Goal: Task Accomplishment & Management: Manage account settings

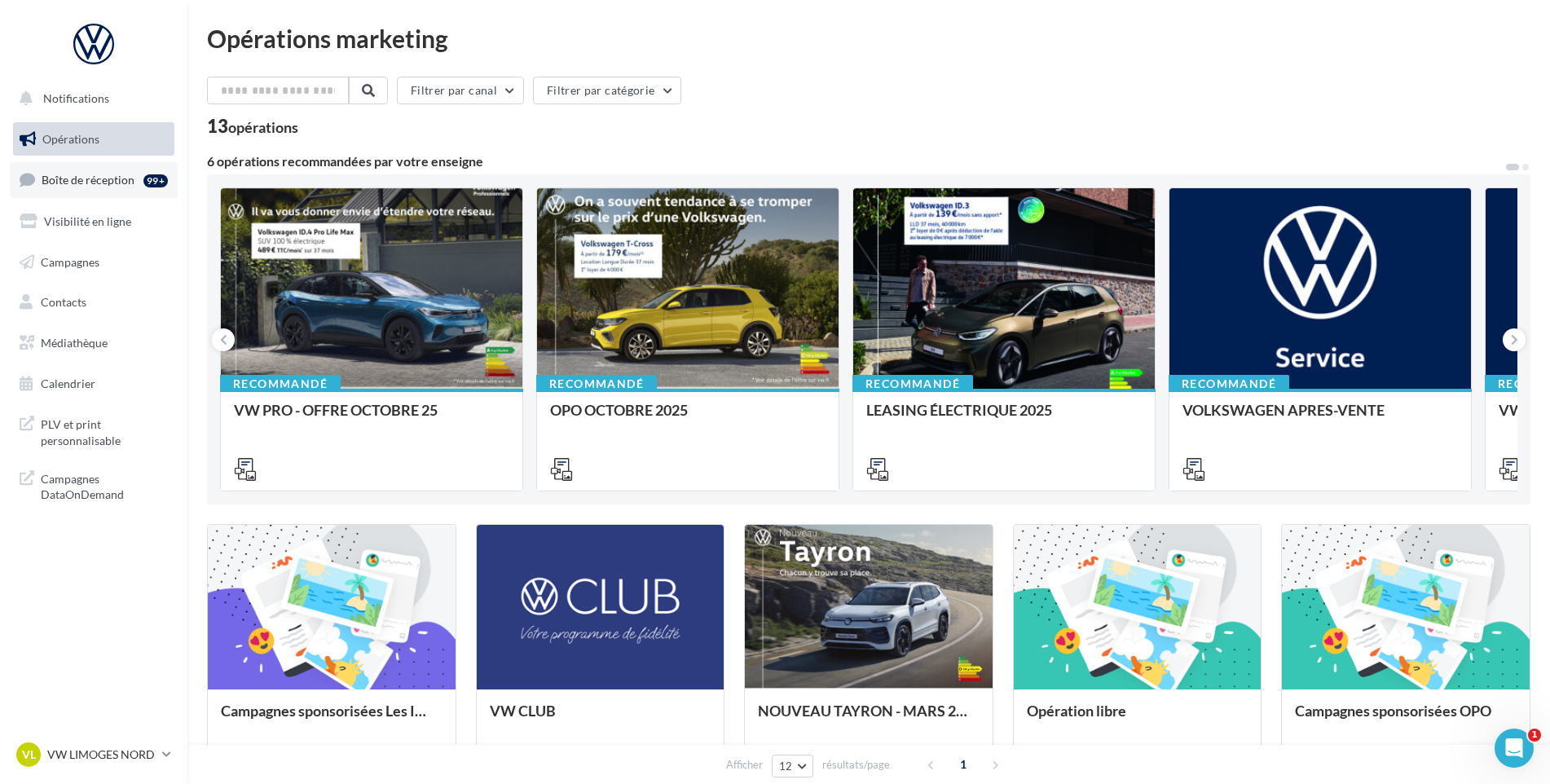
click at [71, 184] on span "Boîte de réception" at bounding box center [88, 179] width 93 height 14
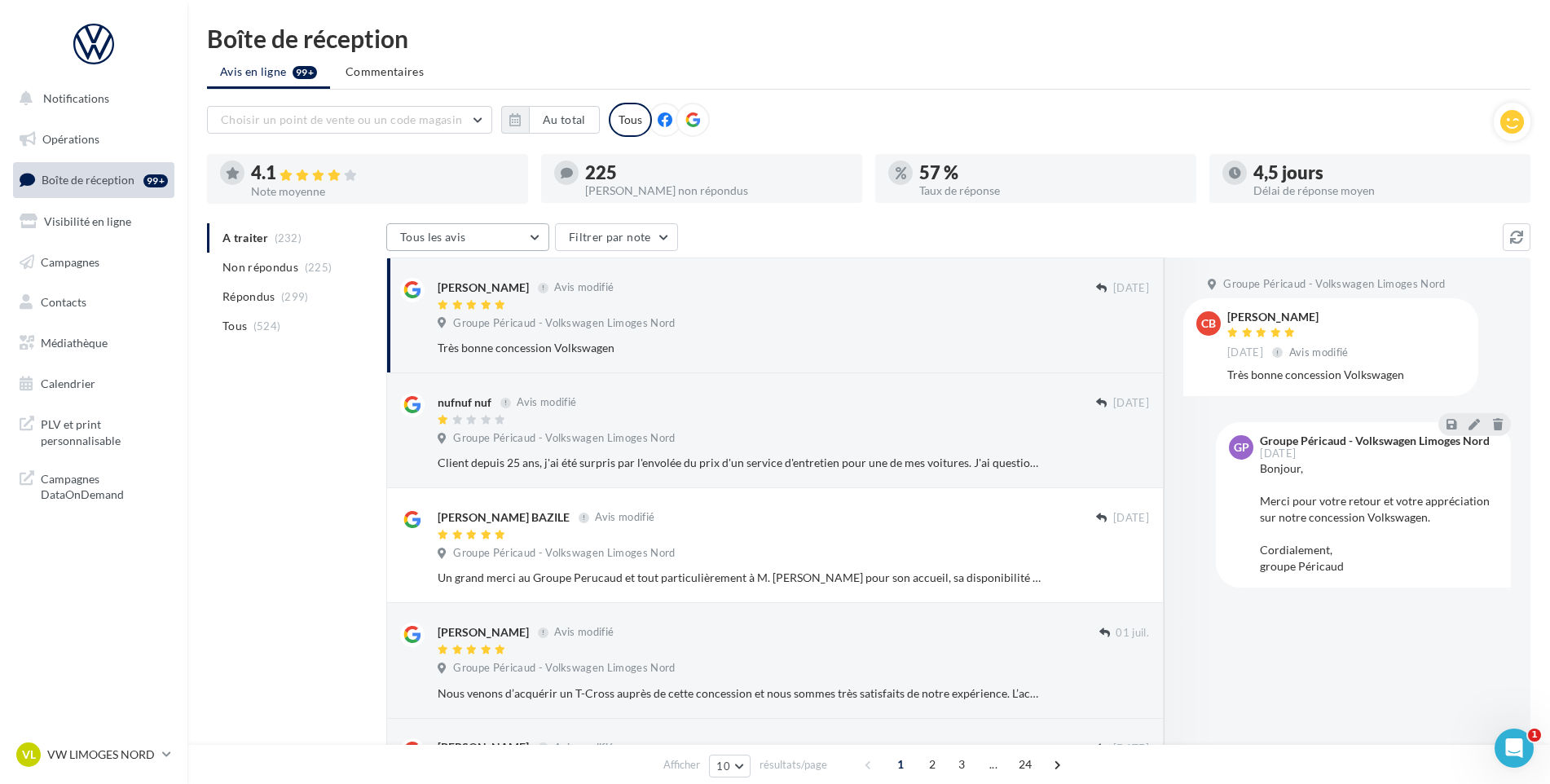
click at [522, 241] on button "Tous les avis" at bounding box center [468, 237] width 163 height 27
click at [457, 125] on button "Choisir un point de vente ou un code magasin" at bounding box center [349, 120] width 285 height 27
click at [367, 179] on button "1005870 - Groupe Péricaud - Volkswagen Limoges Nord" at bounding box center [349, 169] width 285 height 59
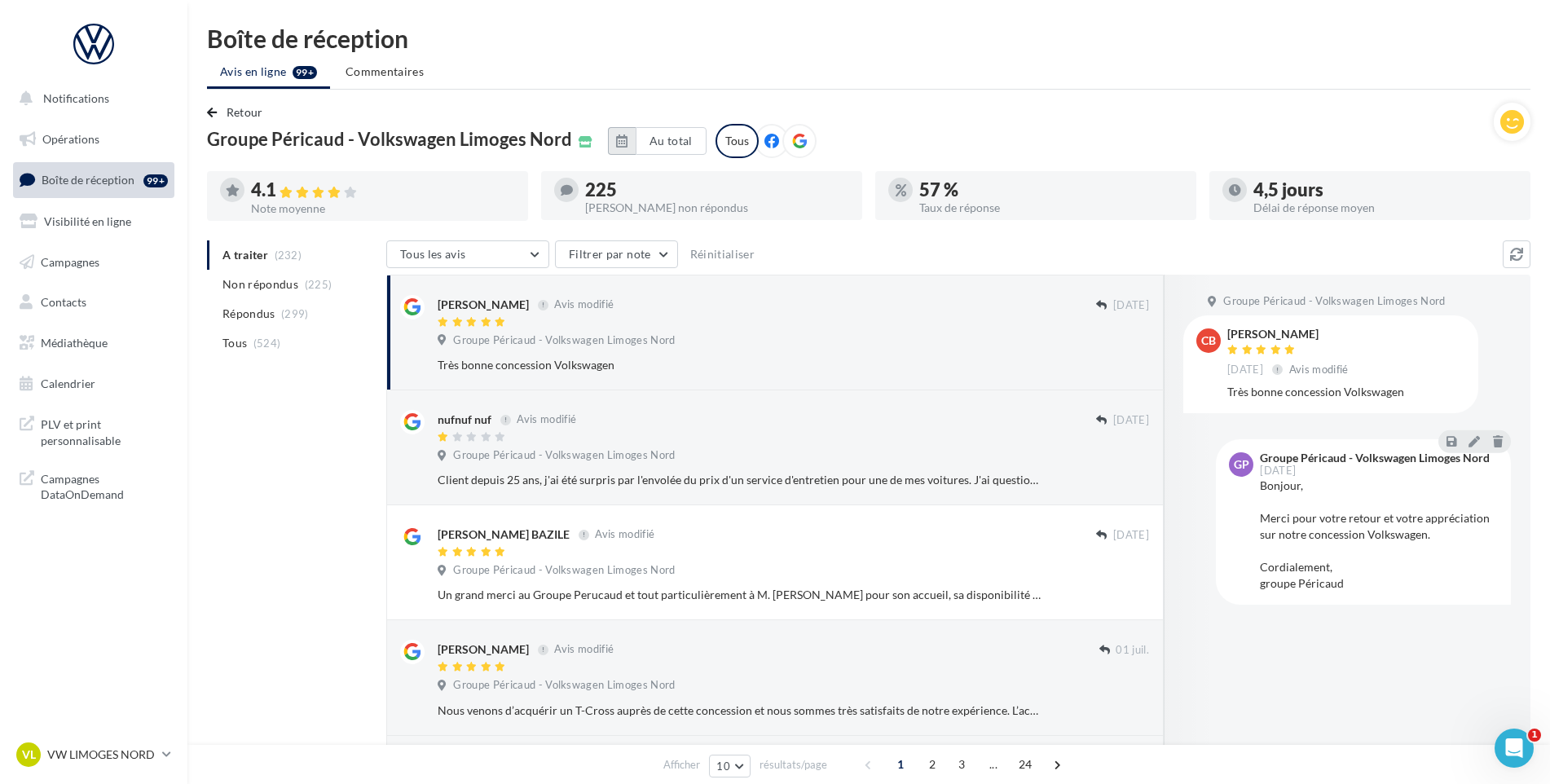
click at [608, 145] on button "button" at bounding box center [621, 140] width 27 height 27
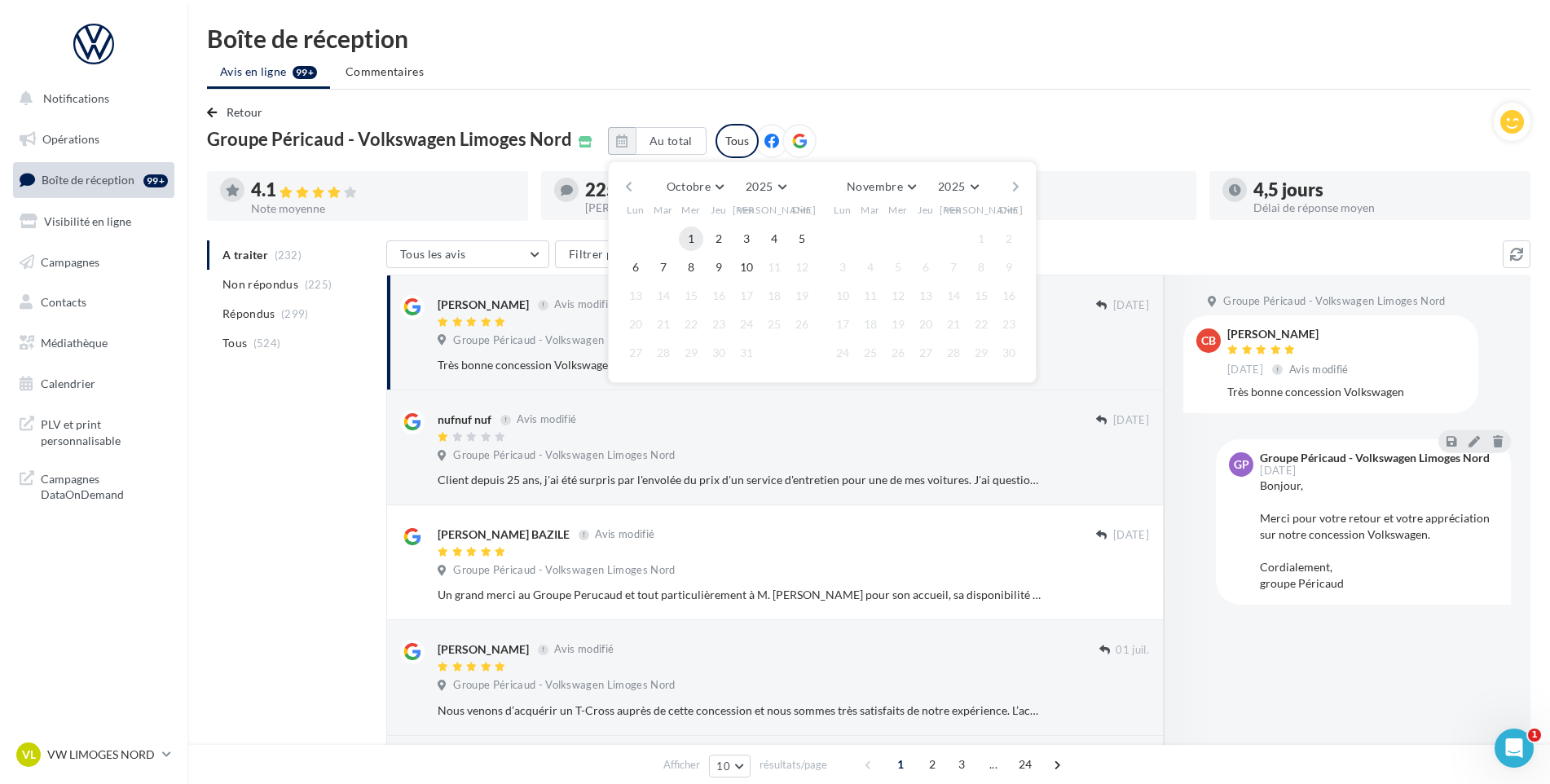
click at [681, 237] on button "1" at bounding box center [690, 238] width 24 height 24
click at [736, 270] on button "10" at bounding box center [746, 267] width 24 height 24
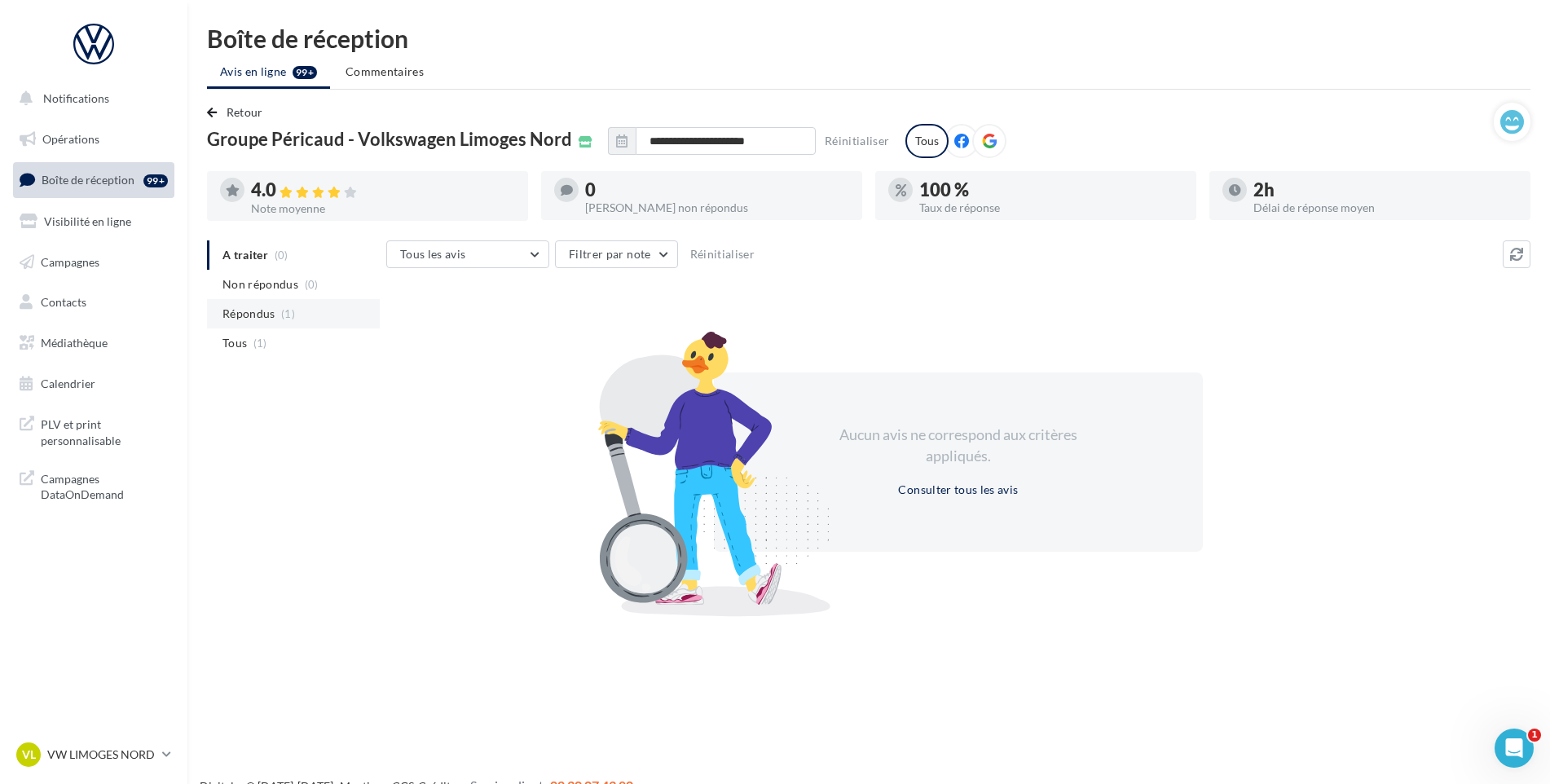
click at [270, 311] on span "Répondus" at bounding box center [249, 314] width 53 height 17
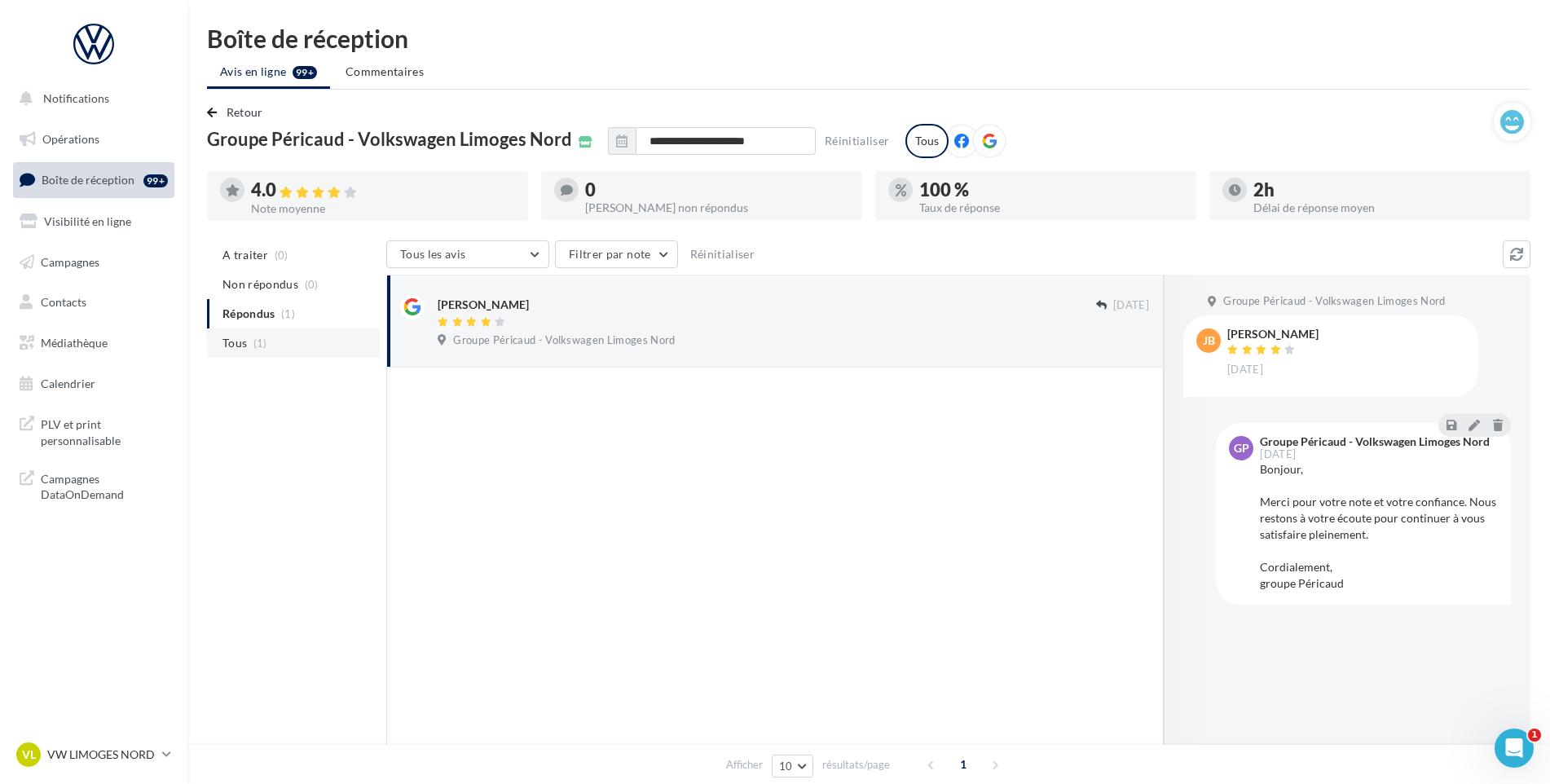
click at [239, 350] on span "Tous" at bounding box center [234, 343] width 24 height 17
click at [620, 145] on icon "button" at bounding box center [622, 141] width 12 height 13
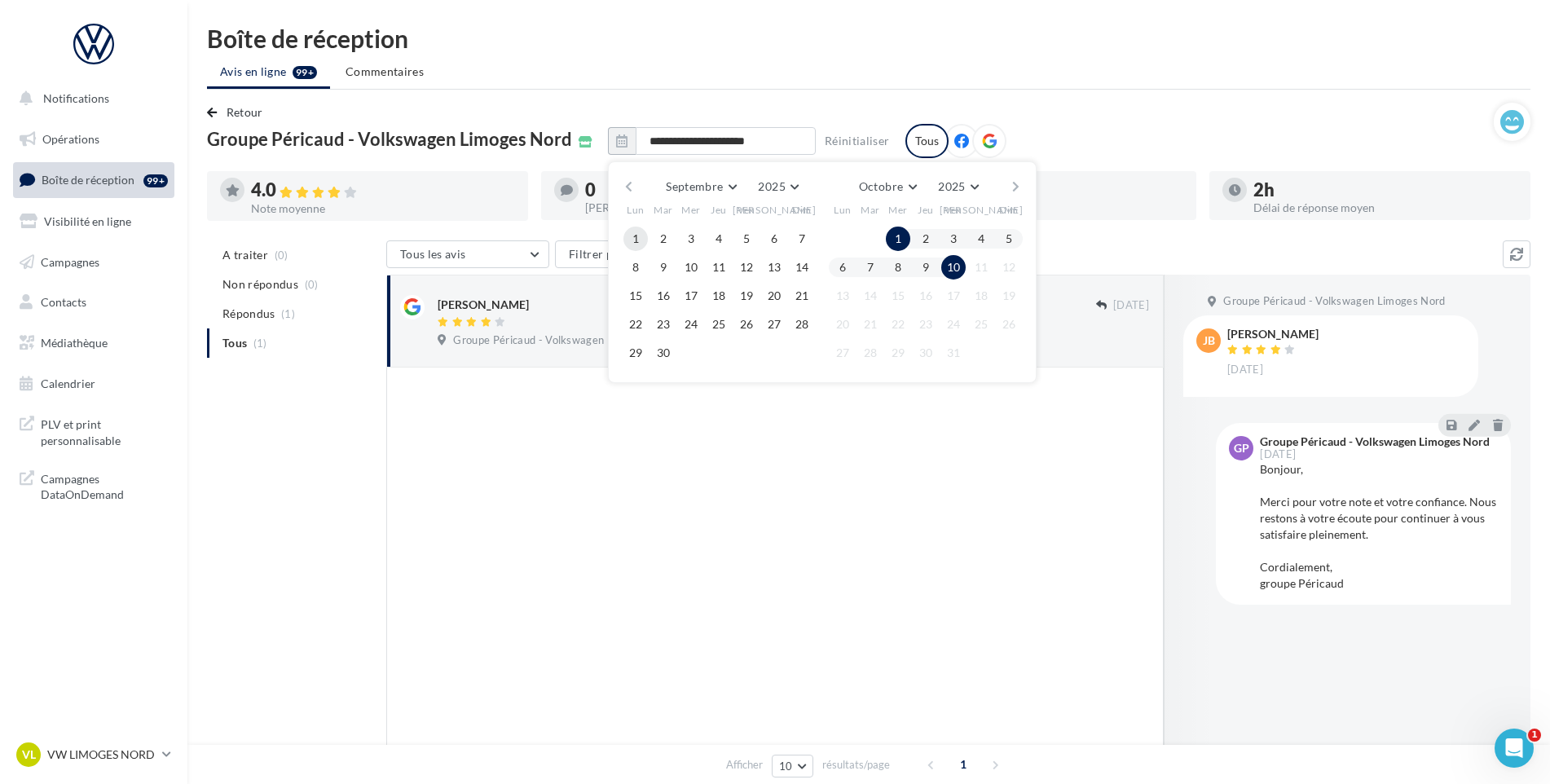
click at [628, 242] on button "1" at bounding box center [635, 238] width 24 height 24
click at [954, 268] on button "10" at bounding box center [953, 267] width 24 height 24
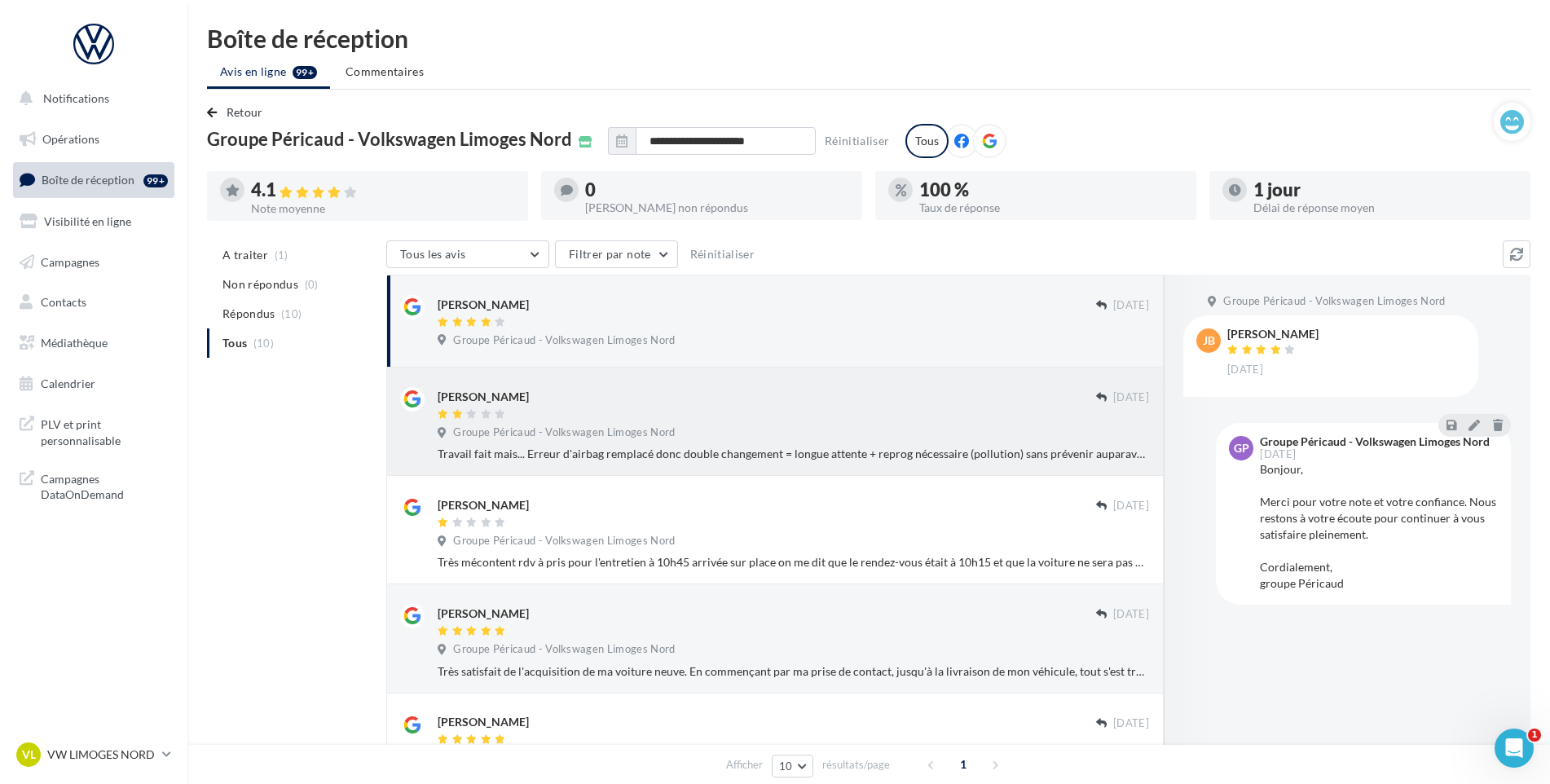
click at [762, 413] on div at bounding box center [767, 414] width 659 height 14
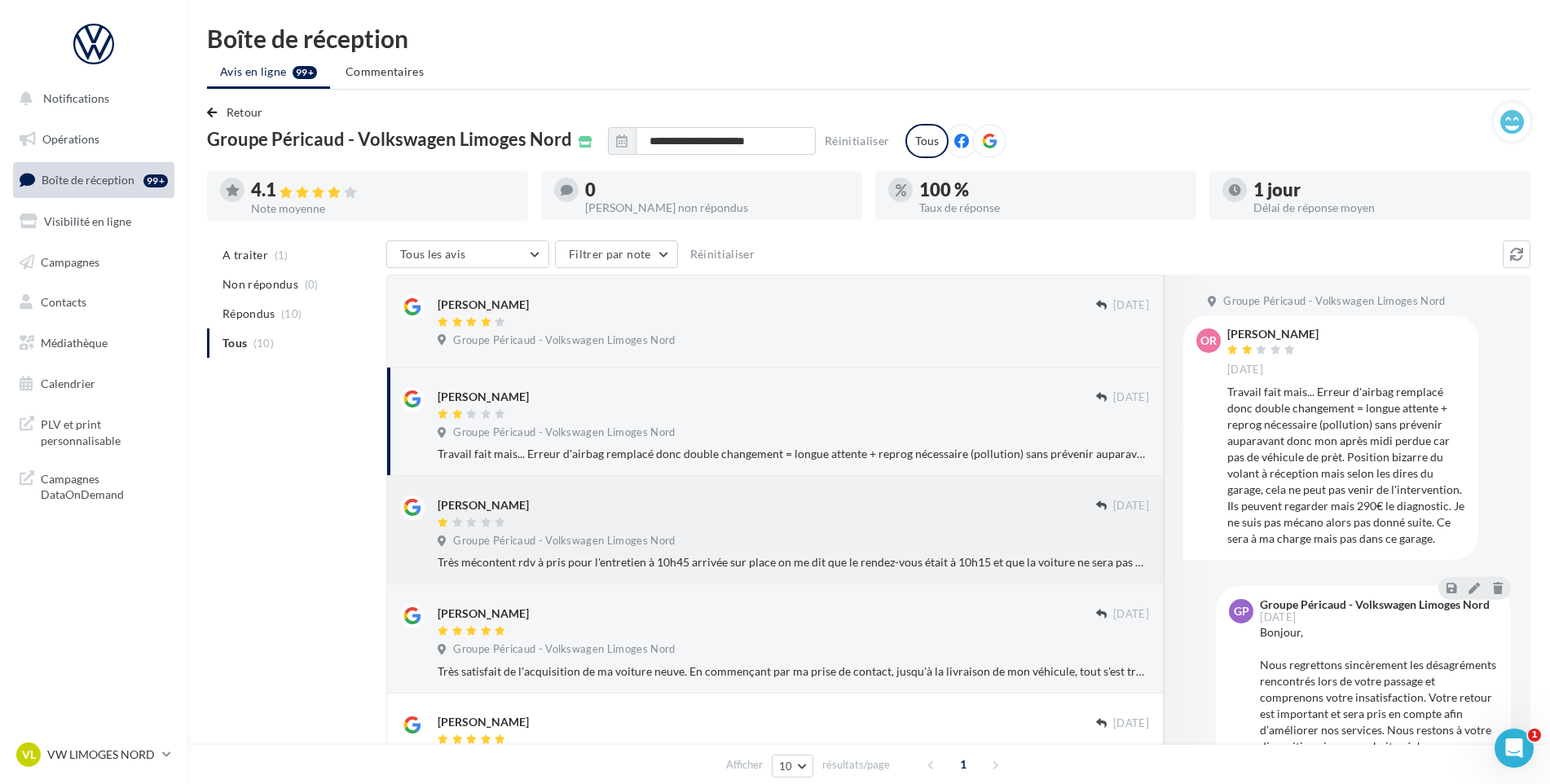
click at [801, 511] on div "[PERSON_NAME]" at bounding box center [767, 503] width 659 height 17
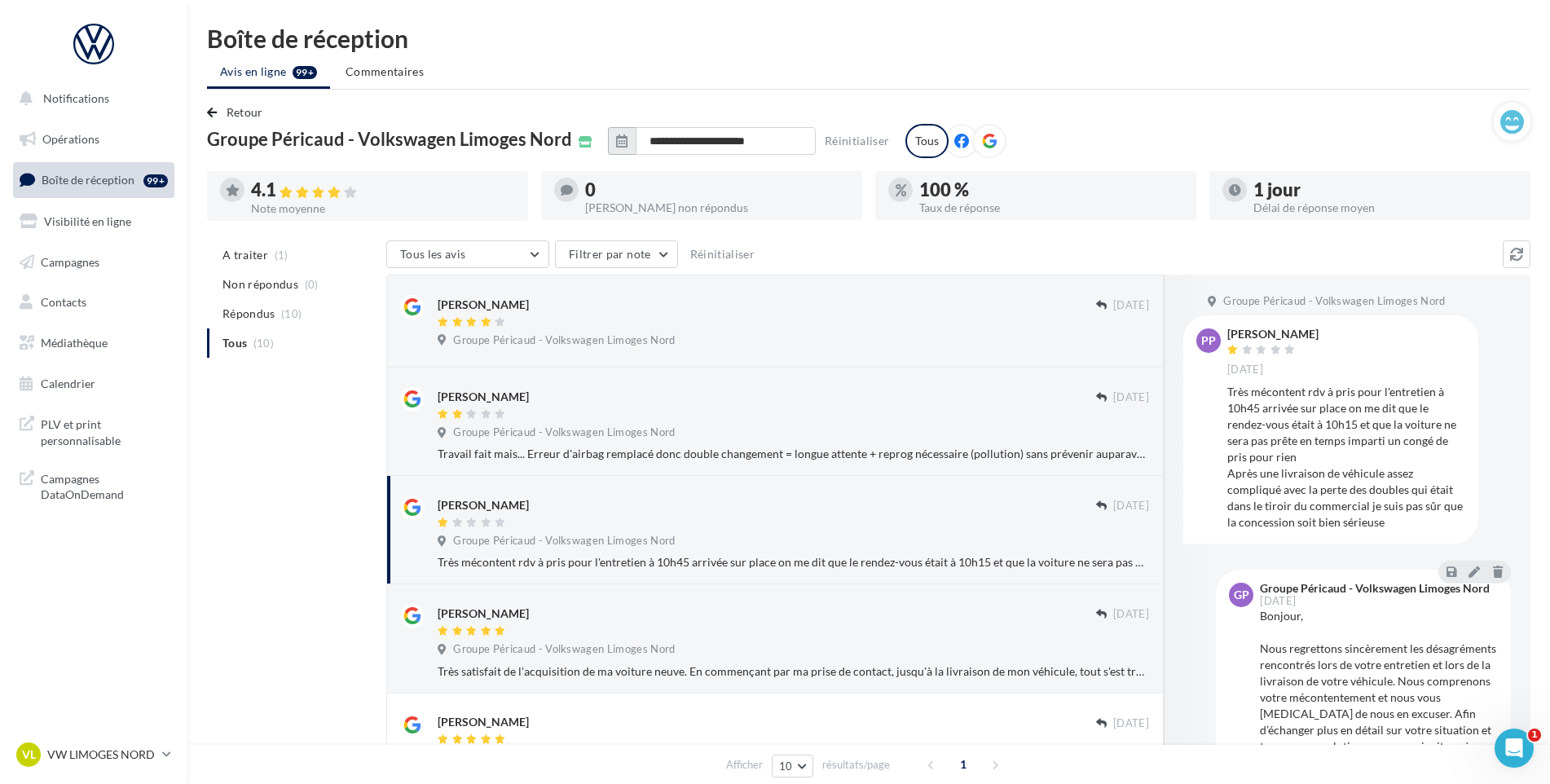
click at [616, 140] on icon "button" at bounding box center [622, 141] width 12 height 13
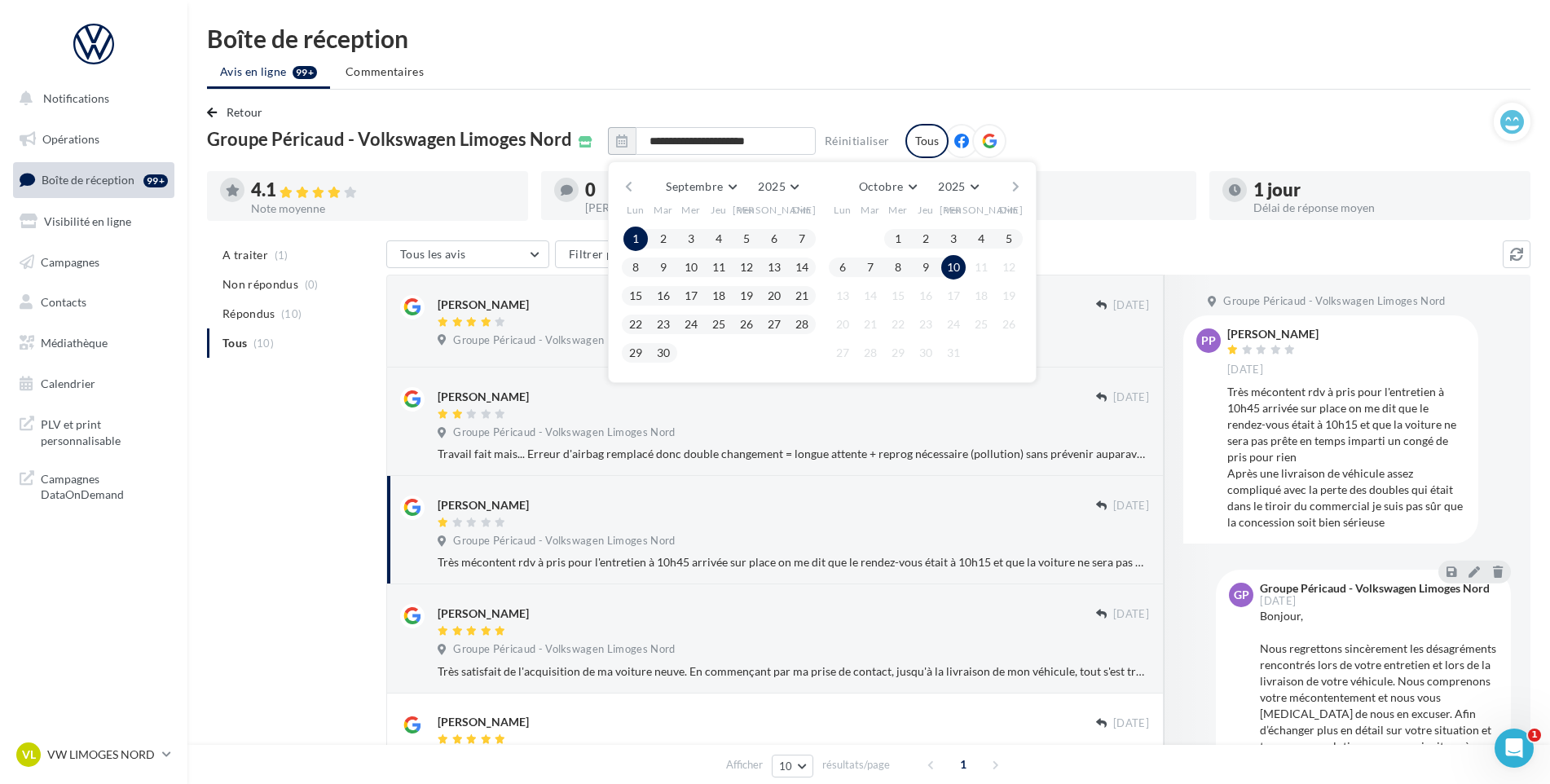
click at [624, 185] on button "button" at bounding box center [628, 186] width 14 height 22
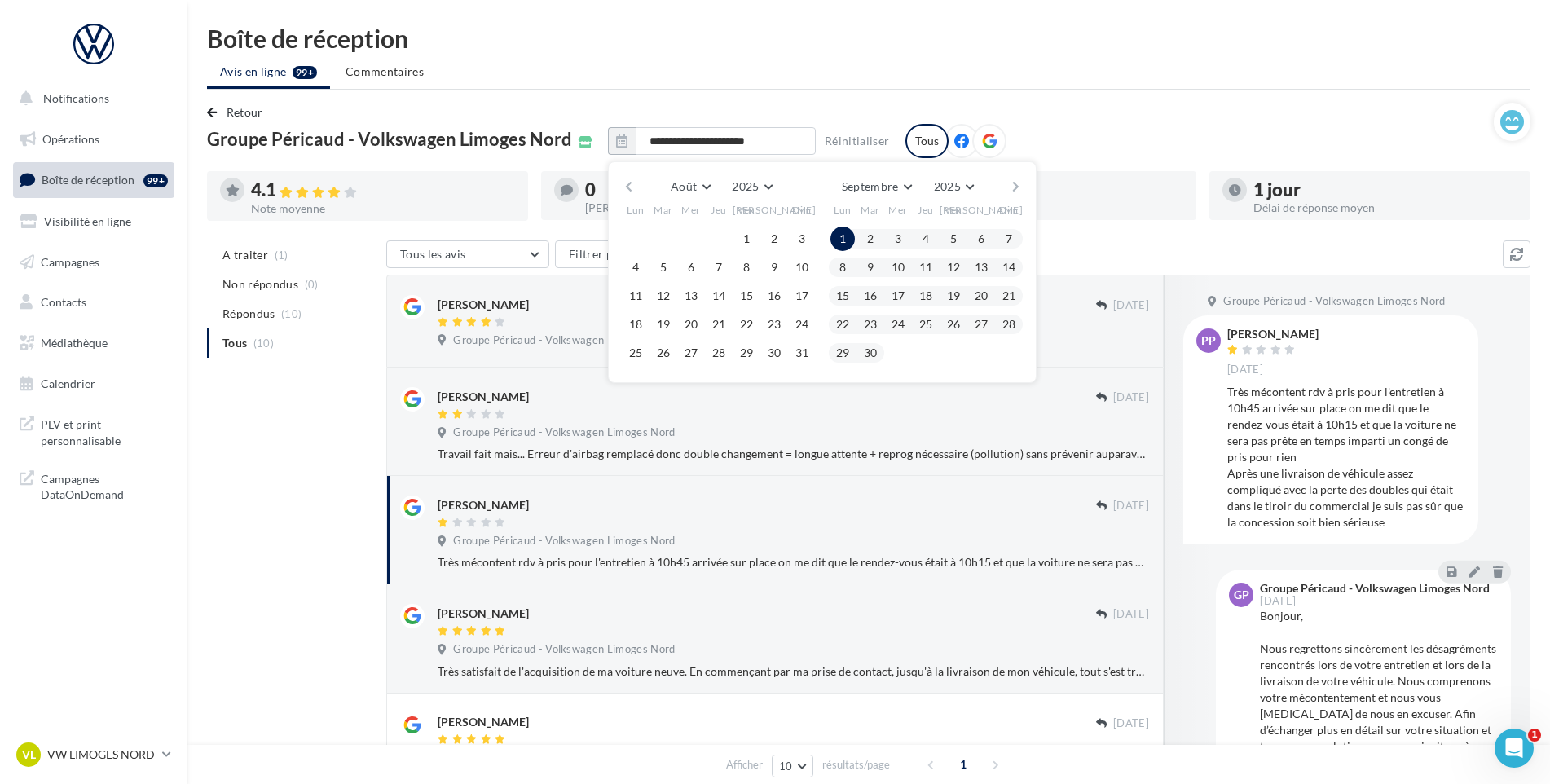
click at [624, 185] on button "button" at bounding box center [628, 186] width 14 height 22
click at [633, 268] on button "2" at bounding box center [635, 267] width 24 height 24
click at [1010, 185] on button "button" at bounding box center [1015, 186] width 14 height 22
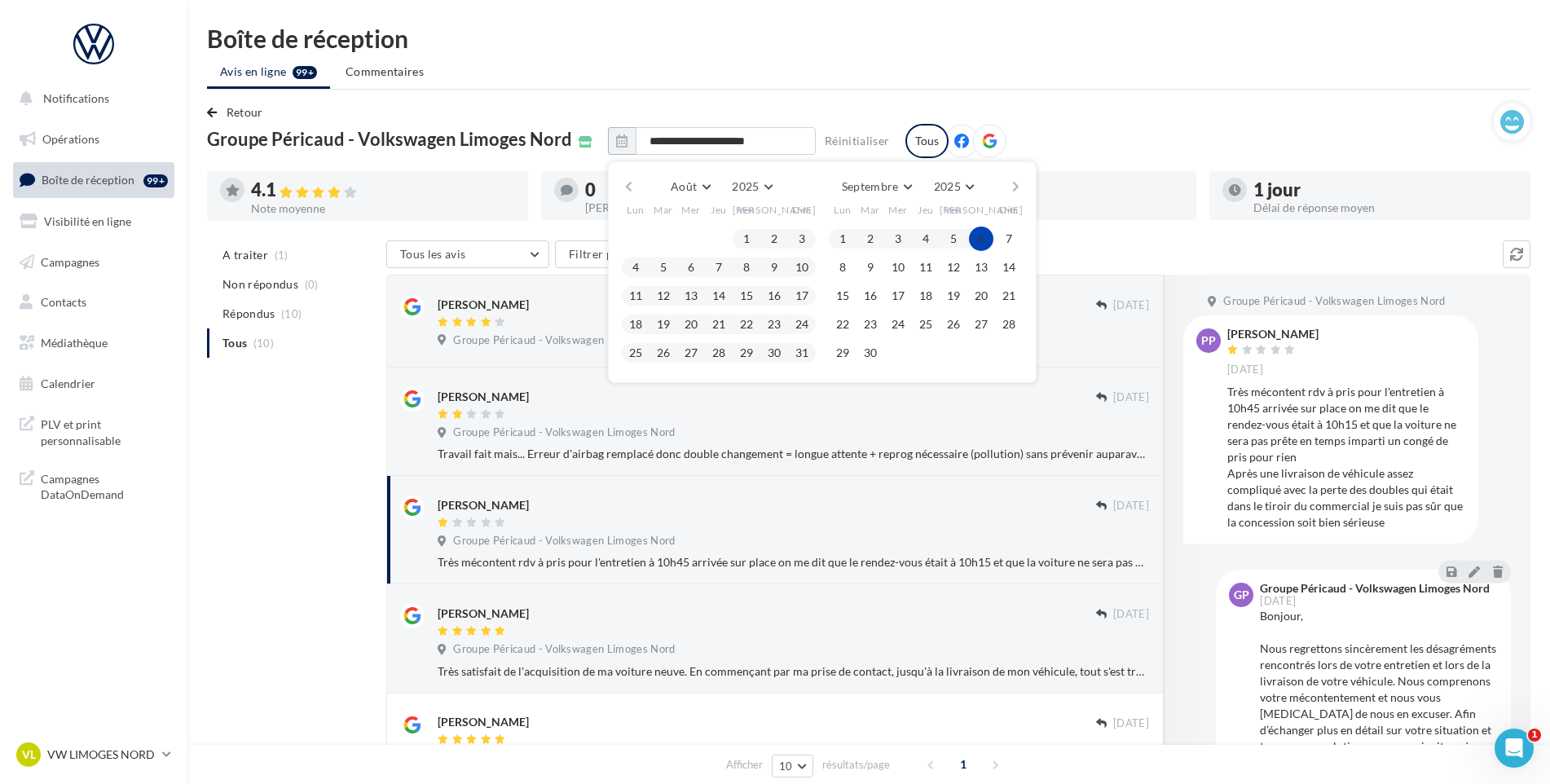
click at [1015, 187] on button "button" at bounding box center [1015, 186] width 14 height 22
click at [947, 276] on button "10" at bounding box center [953, 267] width 24 height 24
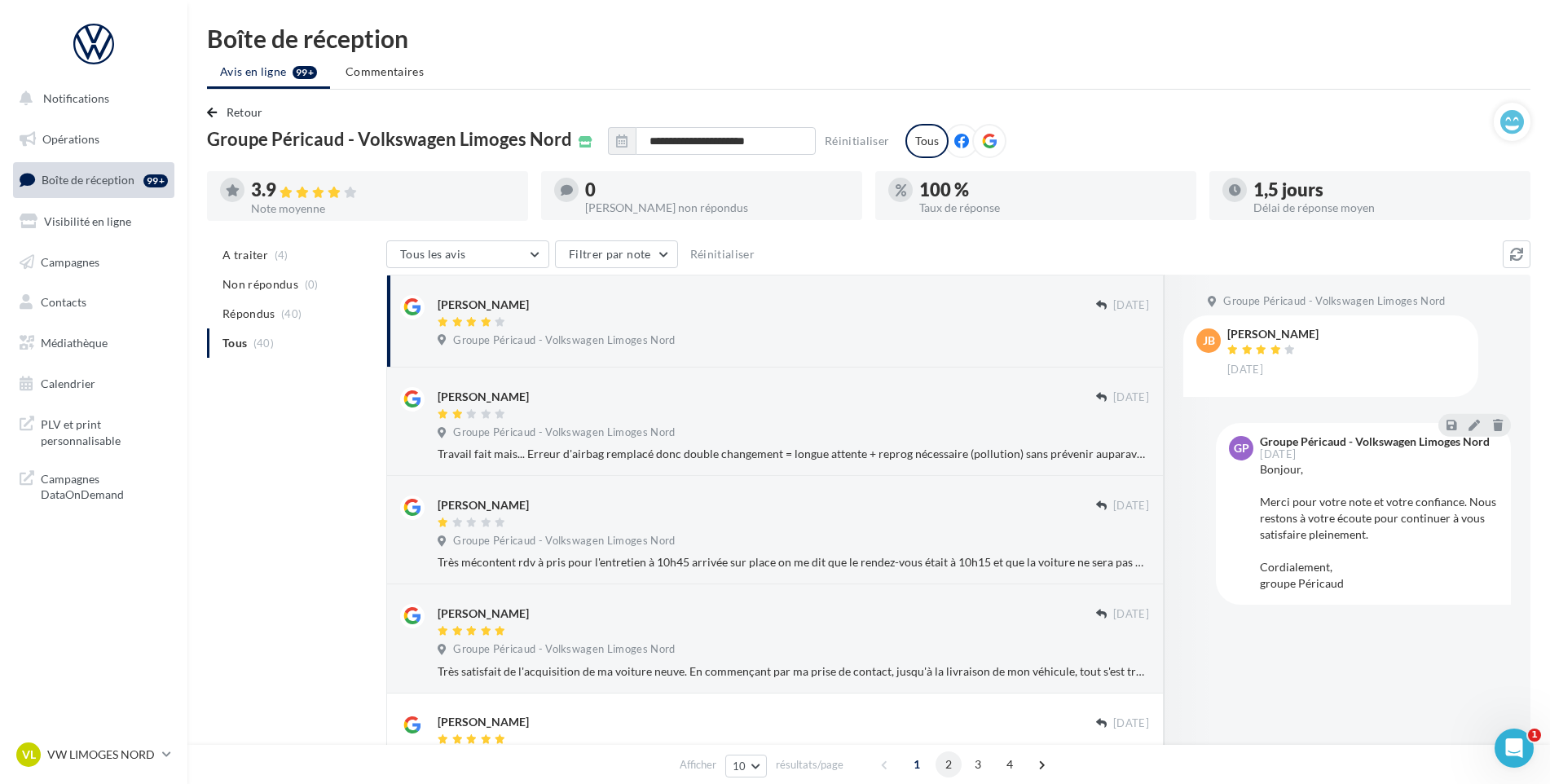
click at [946, 758] on span "2" at bounding box center [948, 763] width 26 height 26
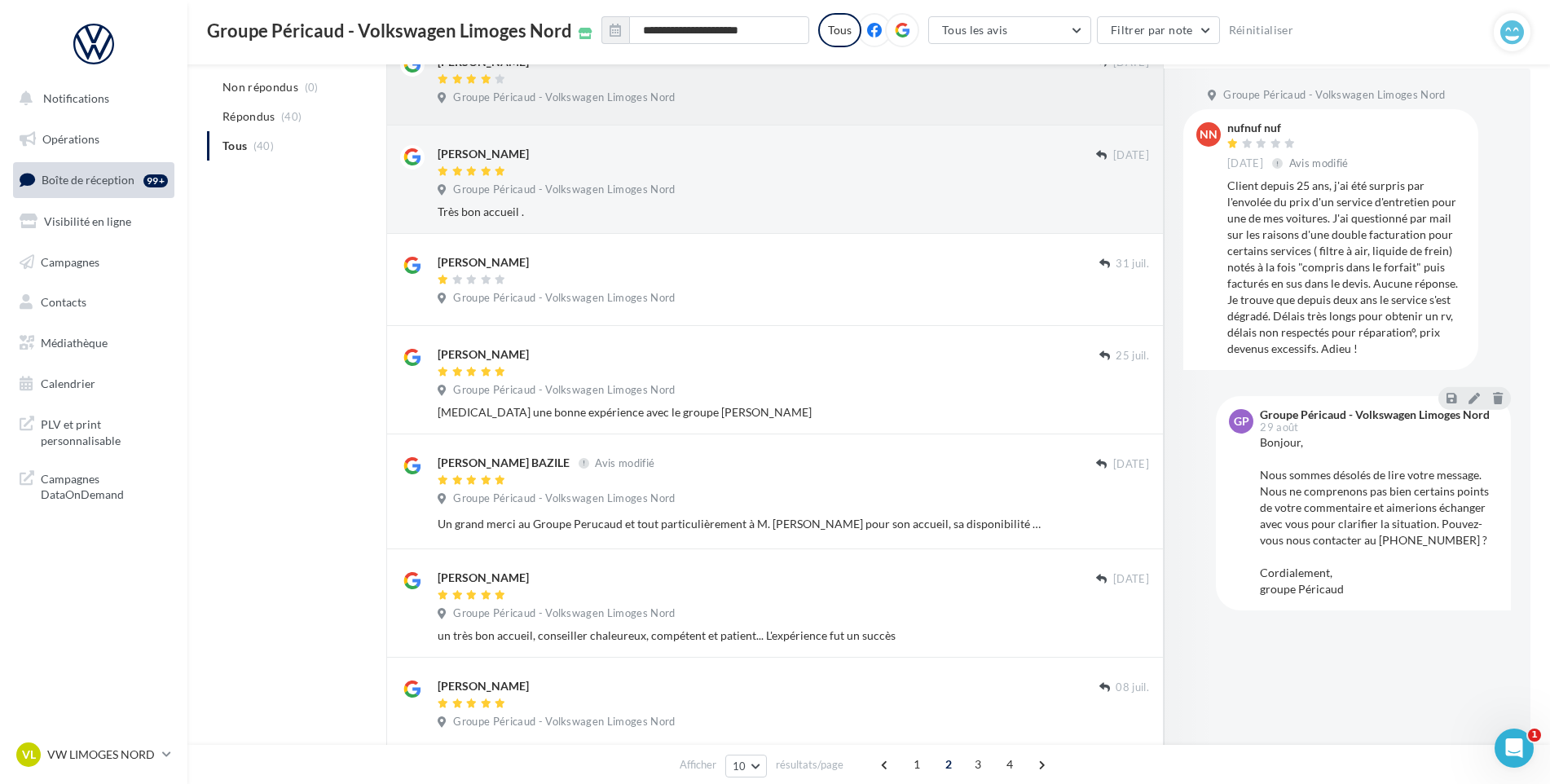
scroll to position [652, 0]
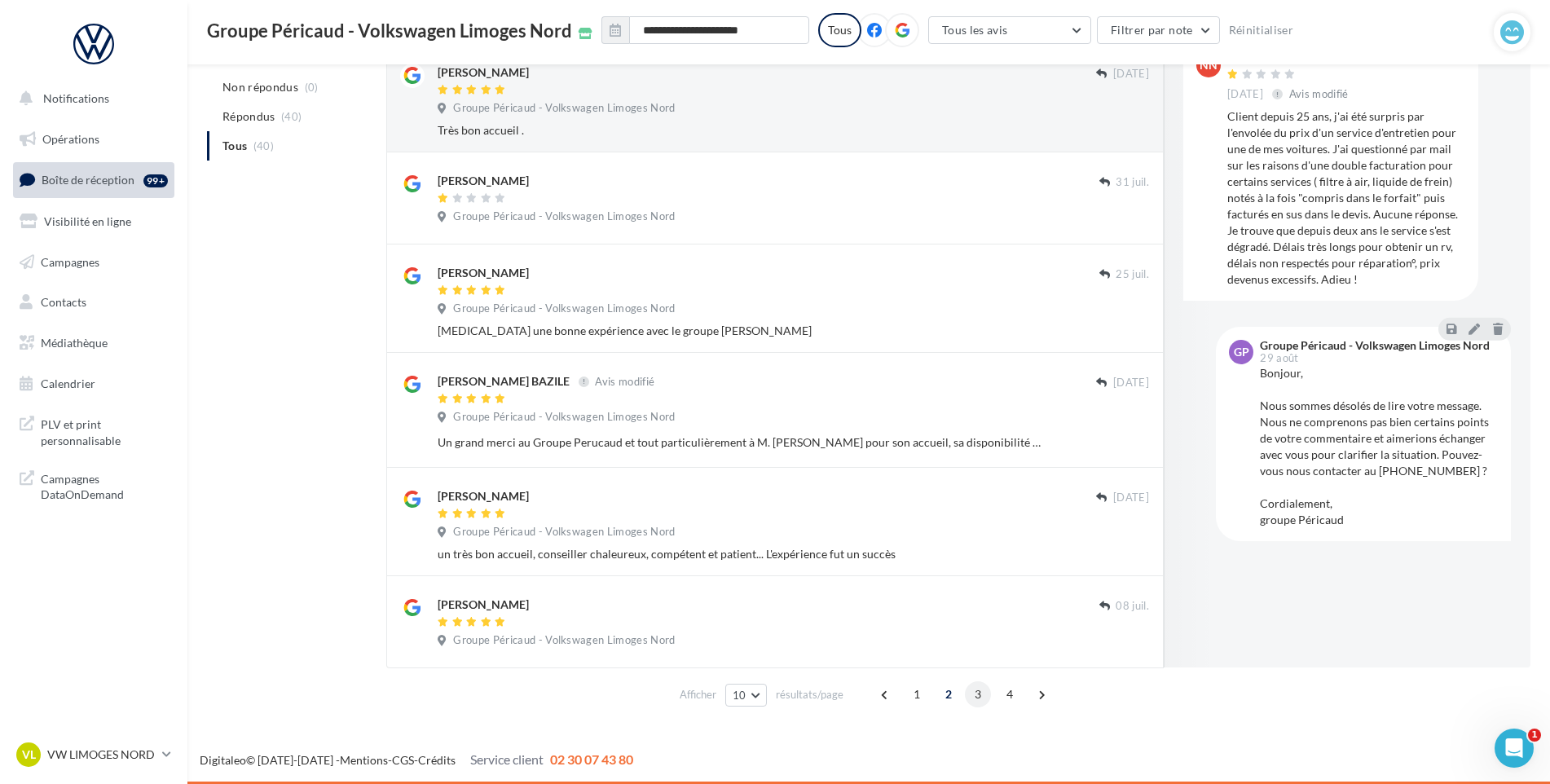
click at [974, 694] on span "3" at bounding box center [977, 693] width 26 height 26
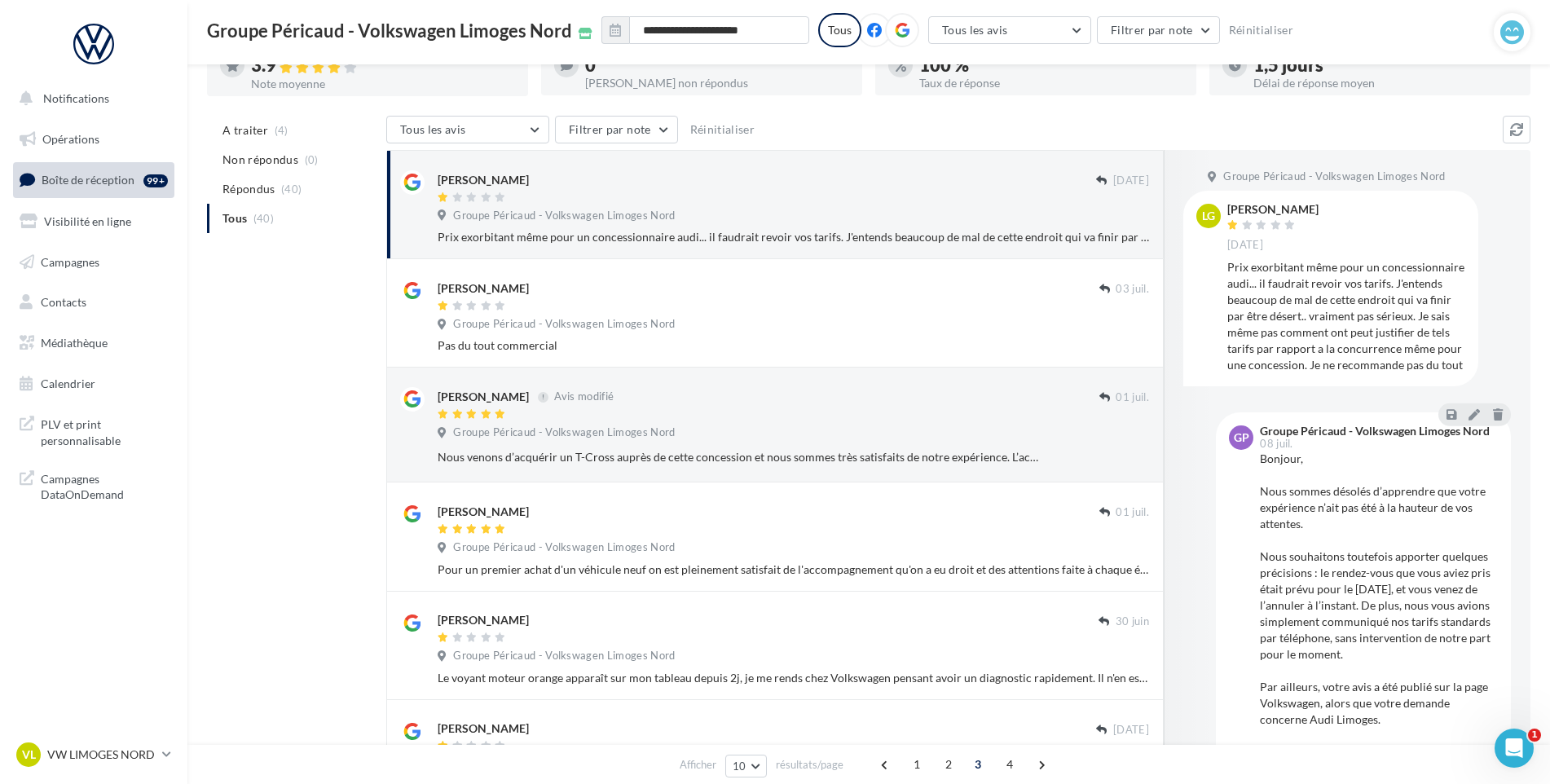
scroll to position [81, 0]
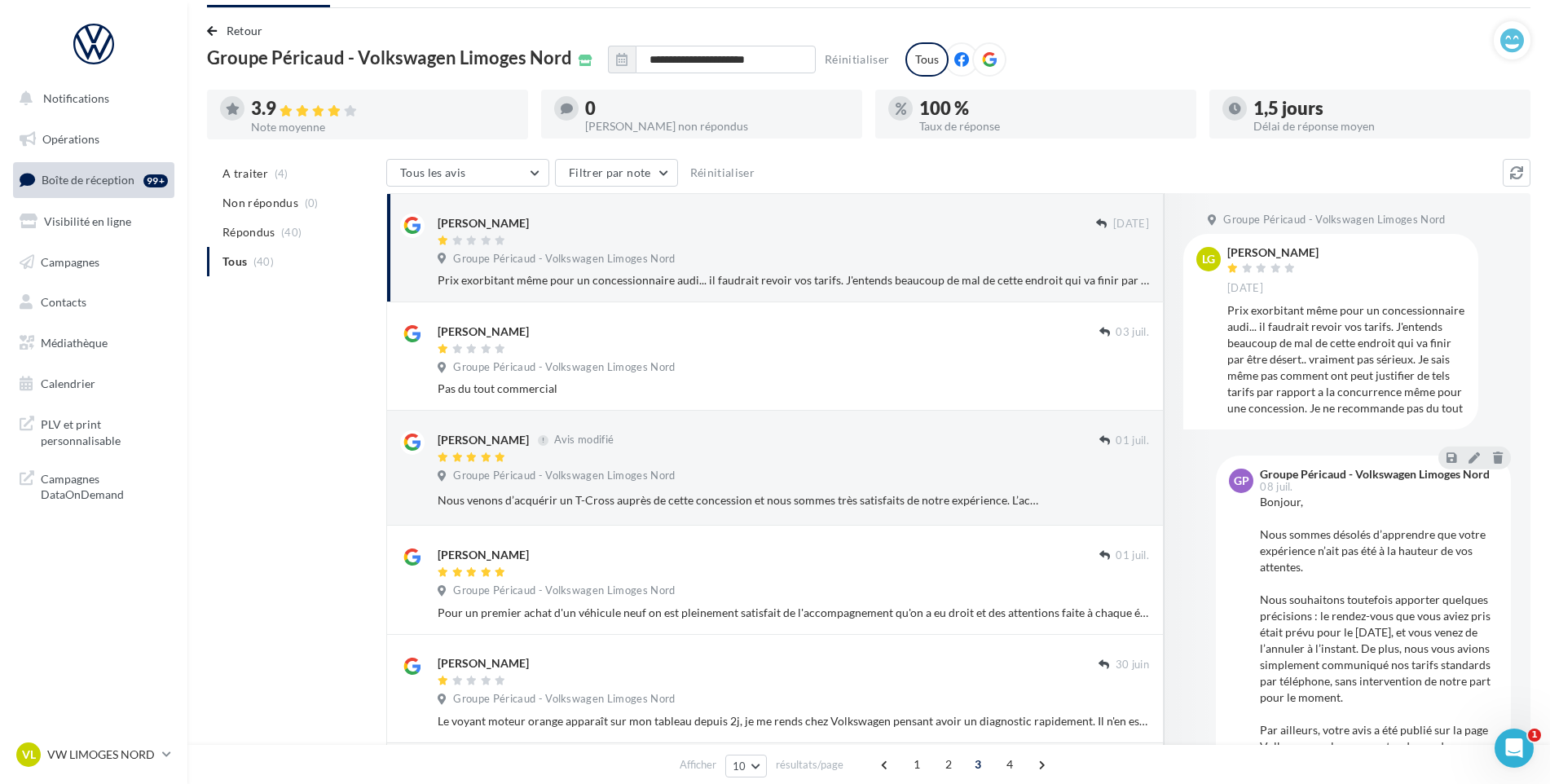
click at [822, 272] on div "[PERSON_NAME] [DATE] Groupe Péricaud - Volkswagen Limoges Nord Prix exorbitant …" at bounding box center [793, 251] width 711 height 75
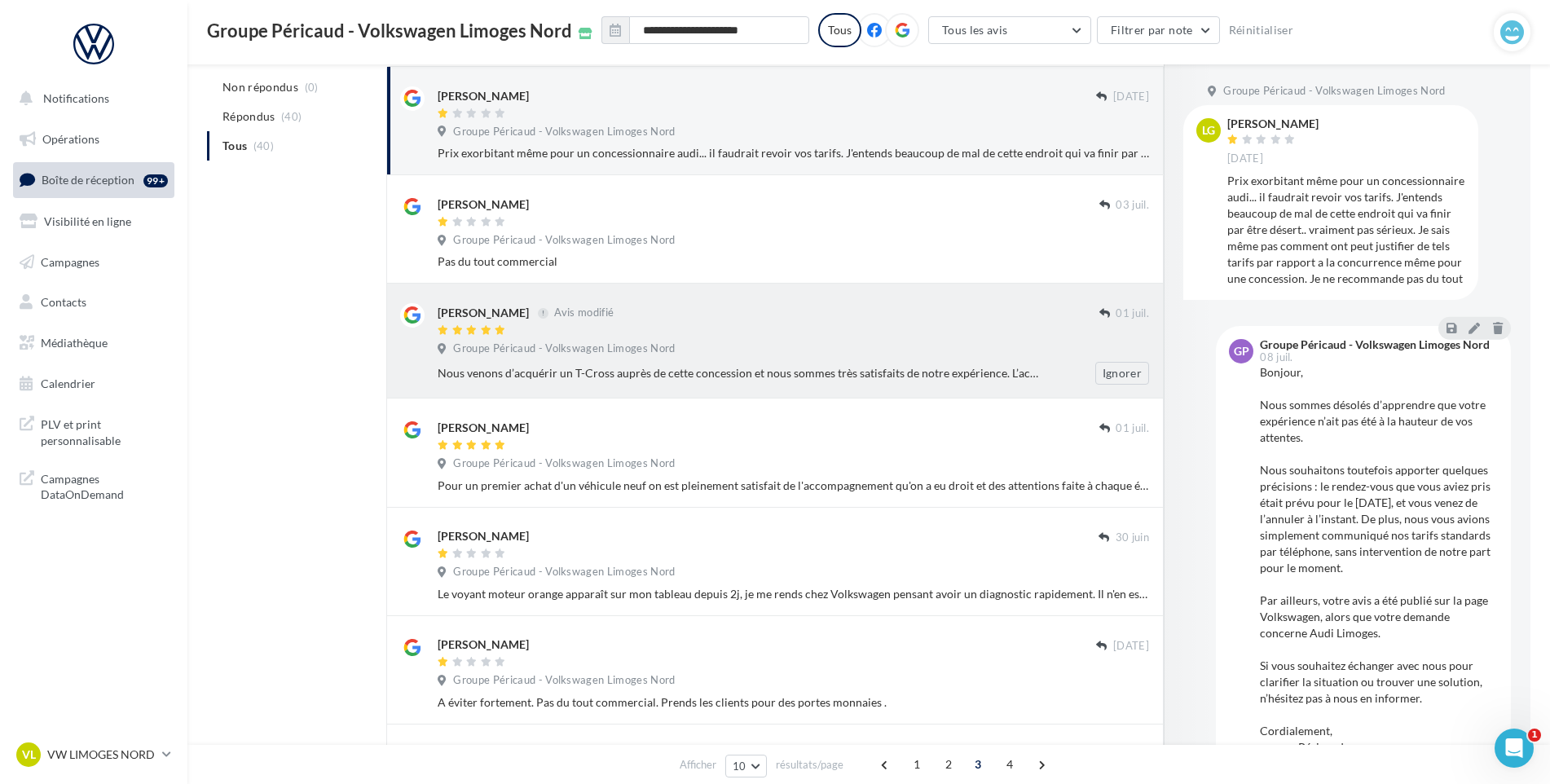
scroll to position [244, 0]
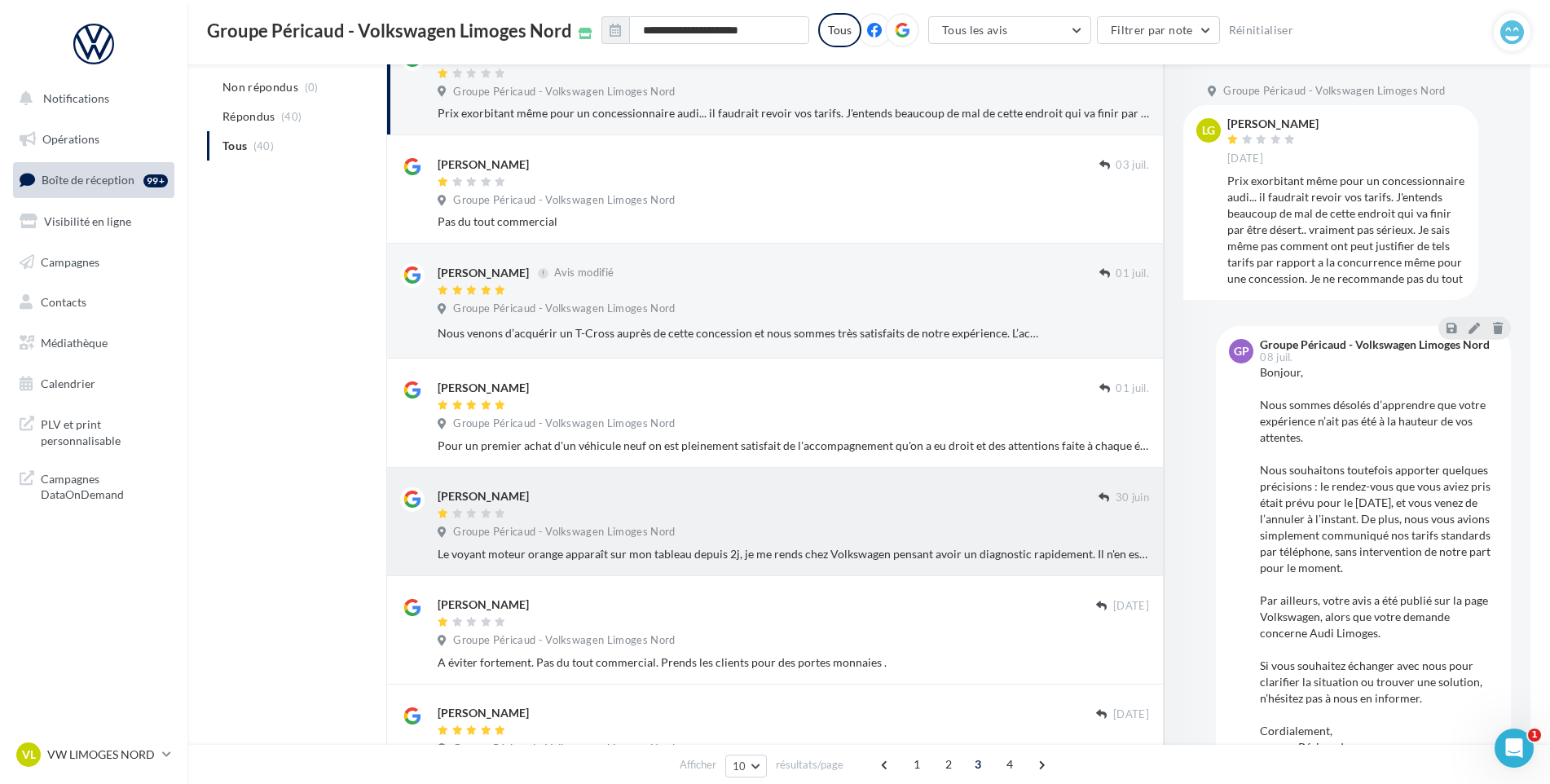
click at [767, 539] on div "Groupe Péricaud - Volkswagen Limoges Nord" at bounding box center [793, 534] width 711 height 18
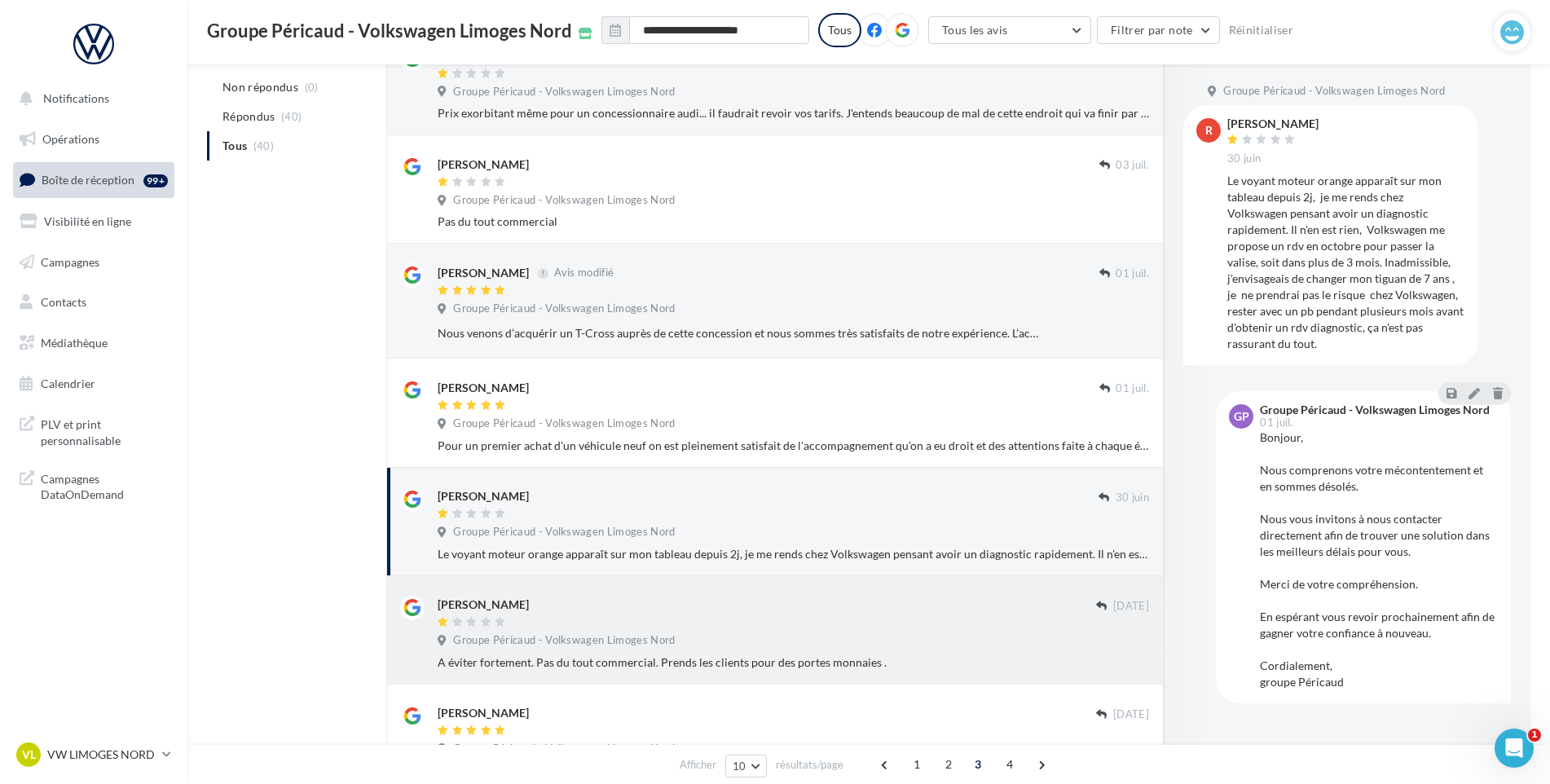
click at [729, 601] on div "[PERSON_NAME]" at bounding box center [767, 604] width 659 height 17
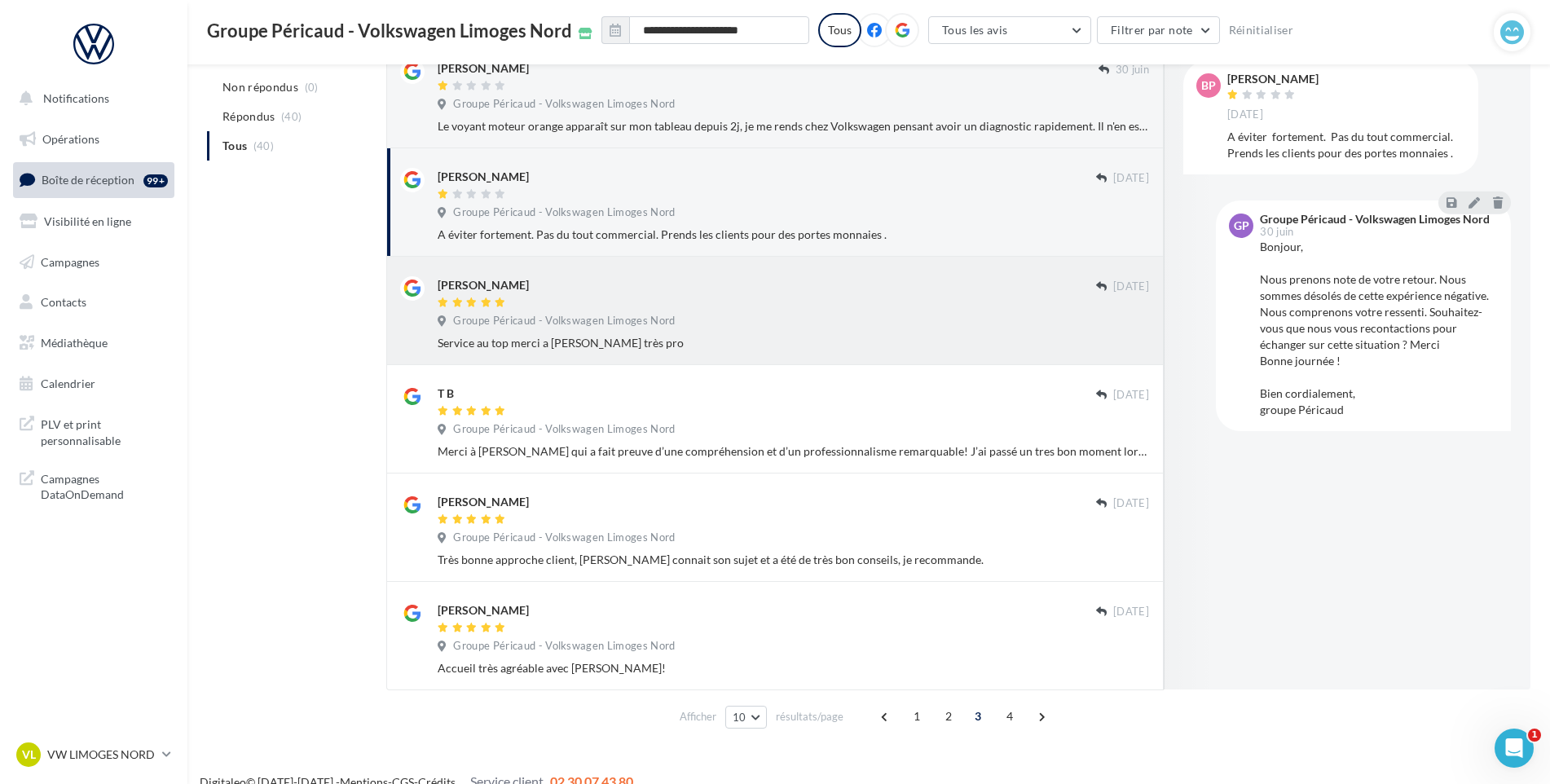
scroll to position [694, 0]
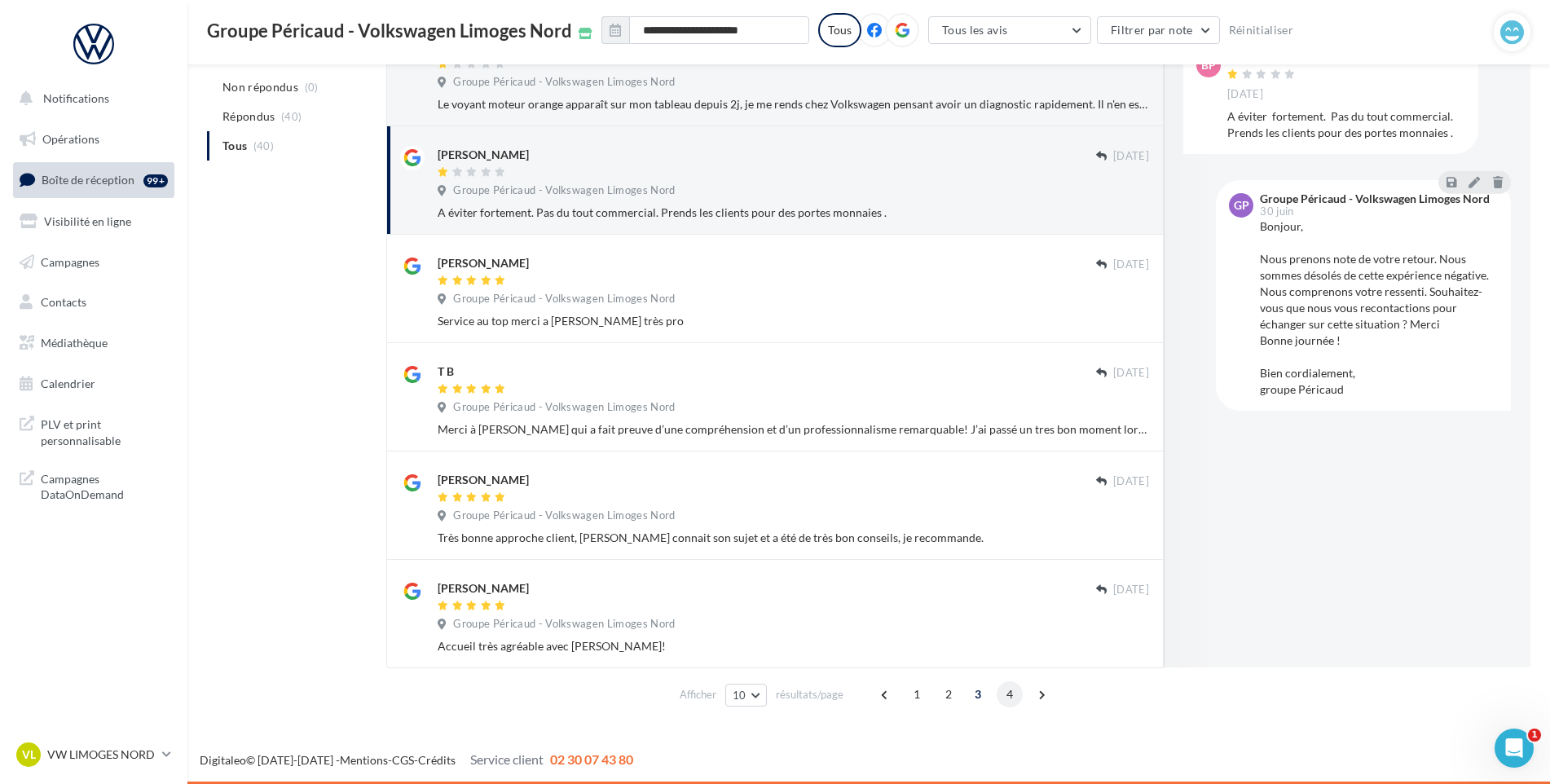
click at [1007, 693] on span "4" at bounding box center [1009, 693] width 26 height 26
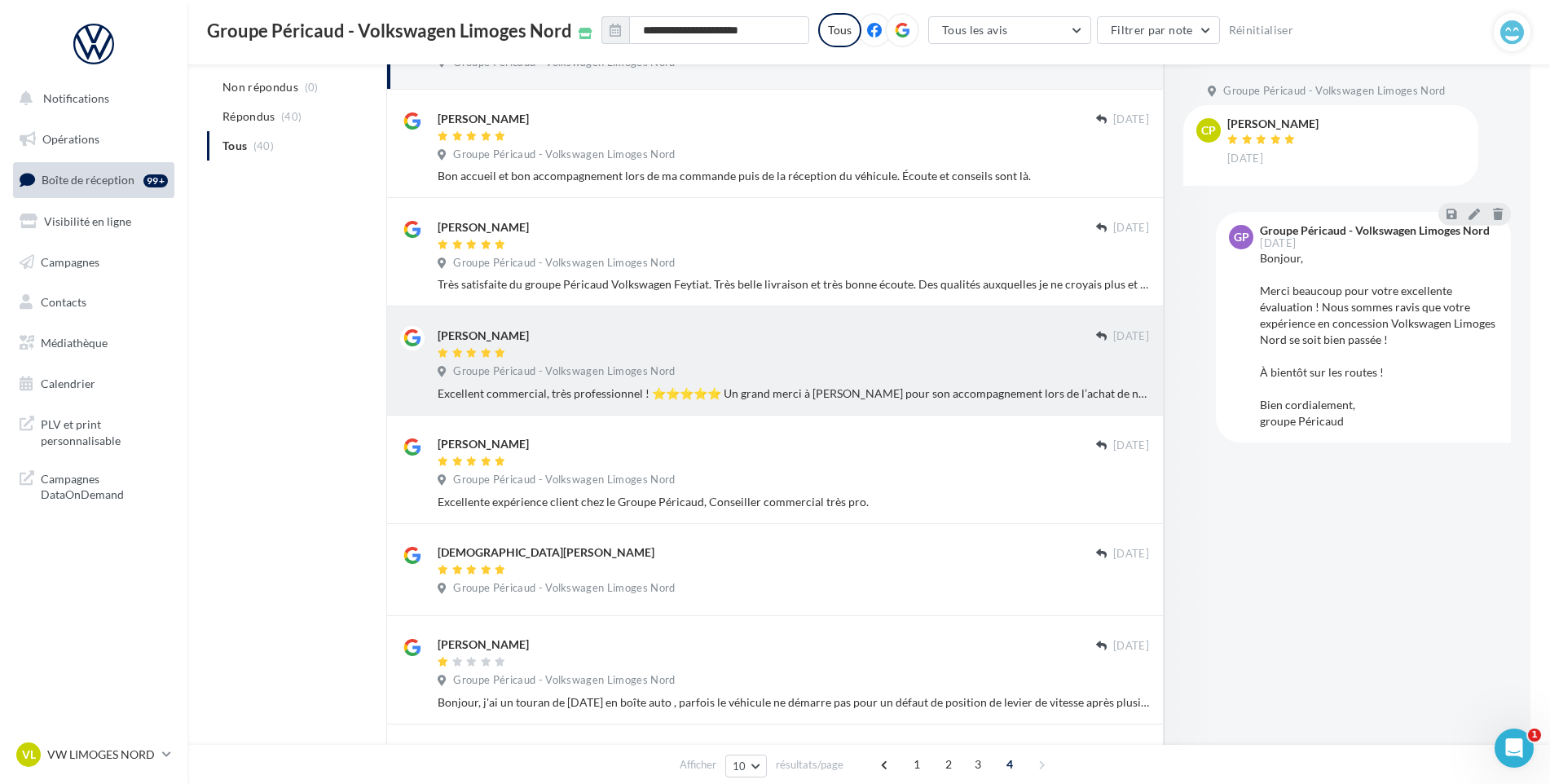
scroll to position [313, 0]
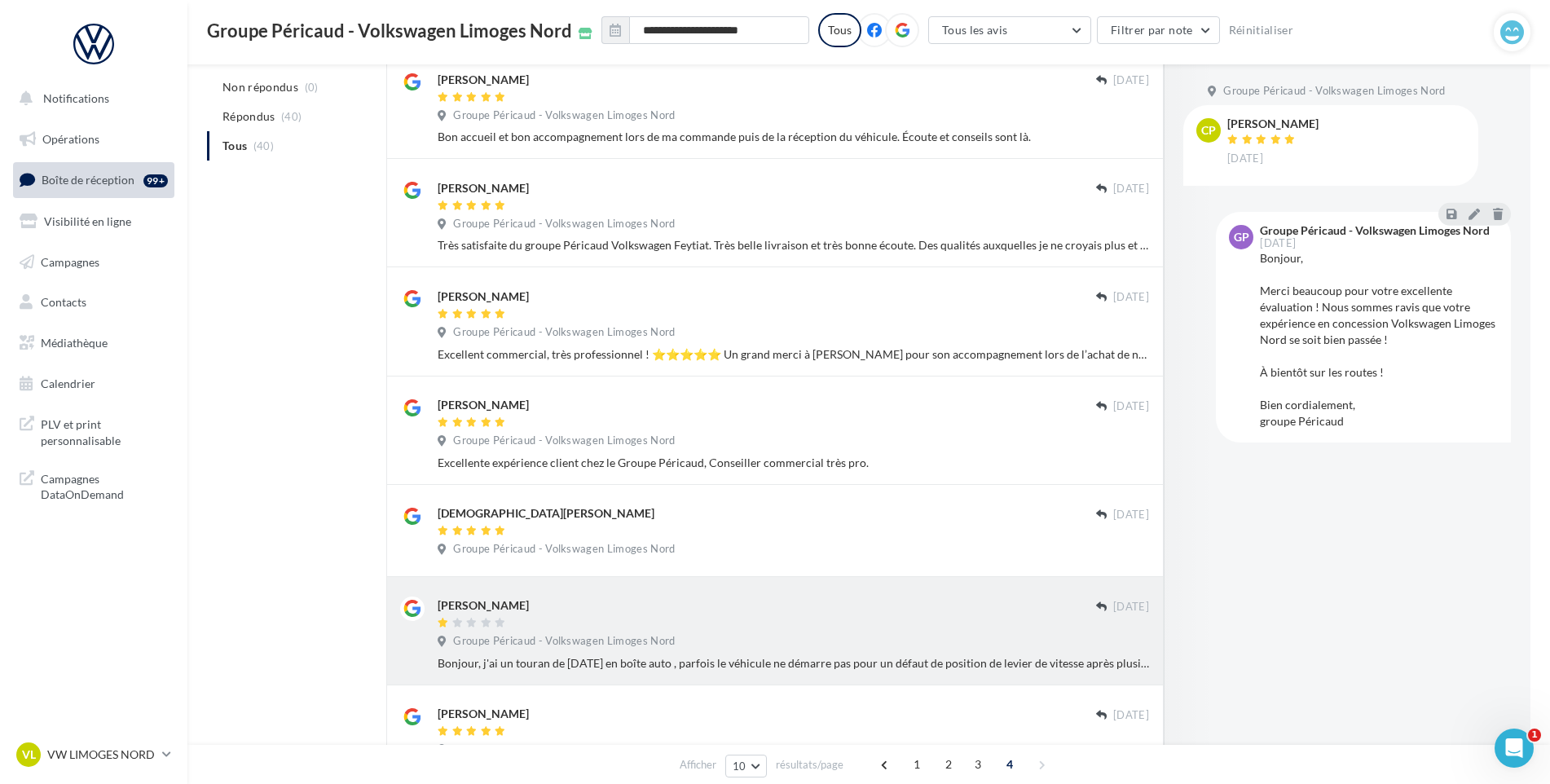
click at [803, 608] on div "[PERSON_NAME]" at bounding box center [767, 605] width 659 height 17
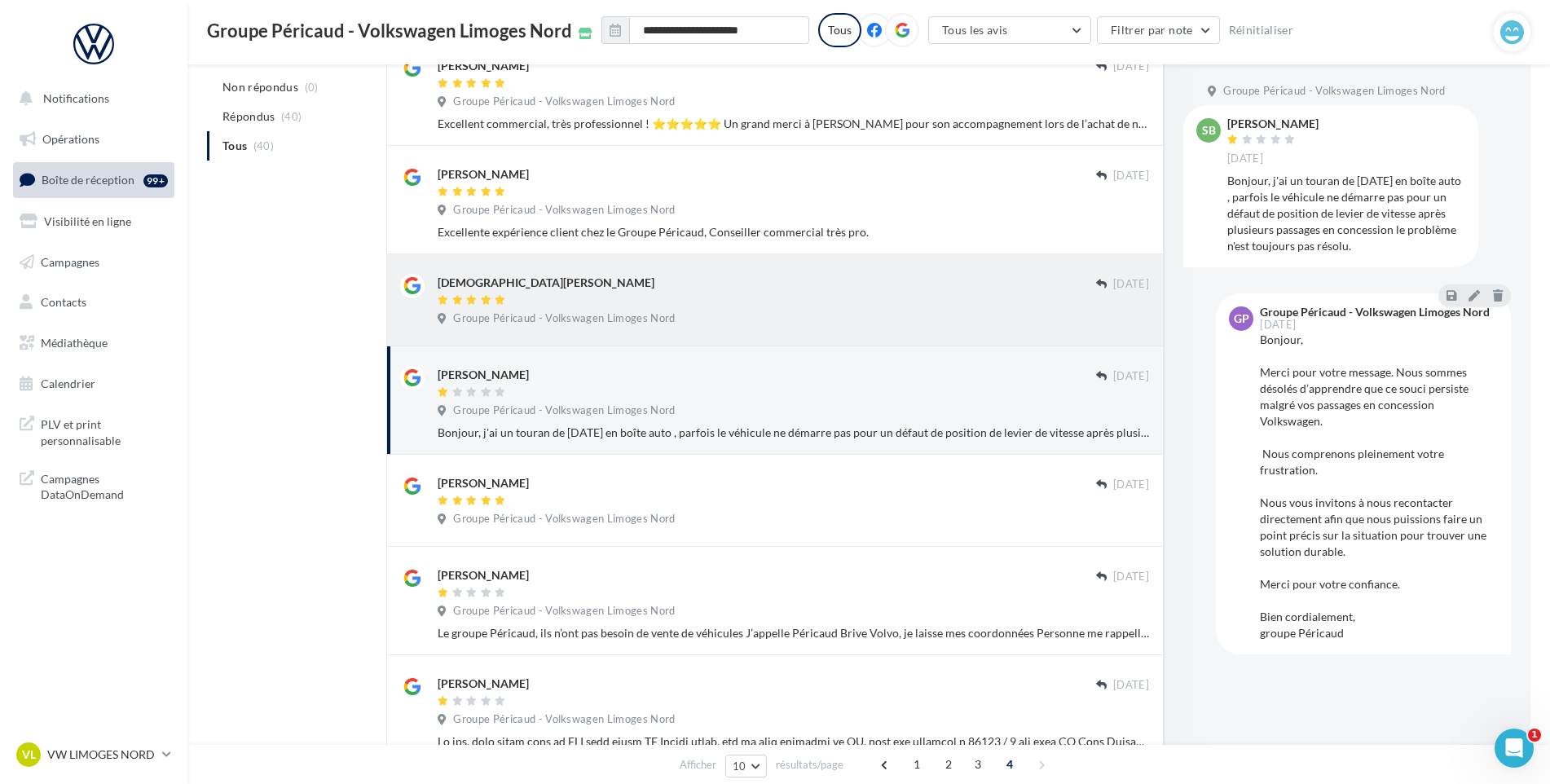
scroll to position [557, 0]
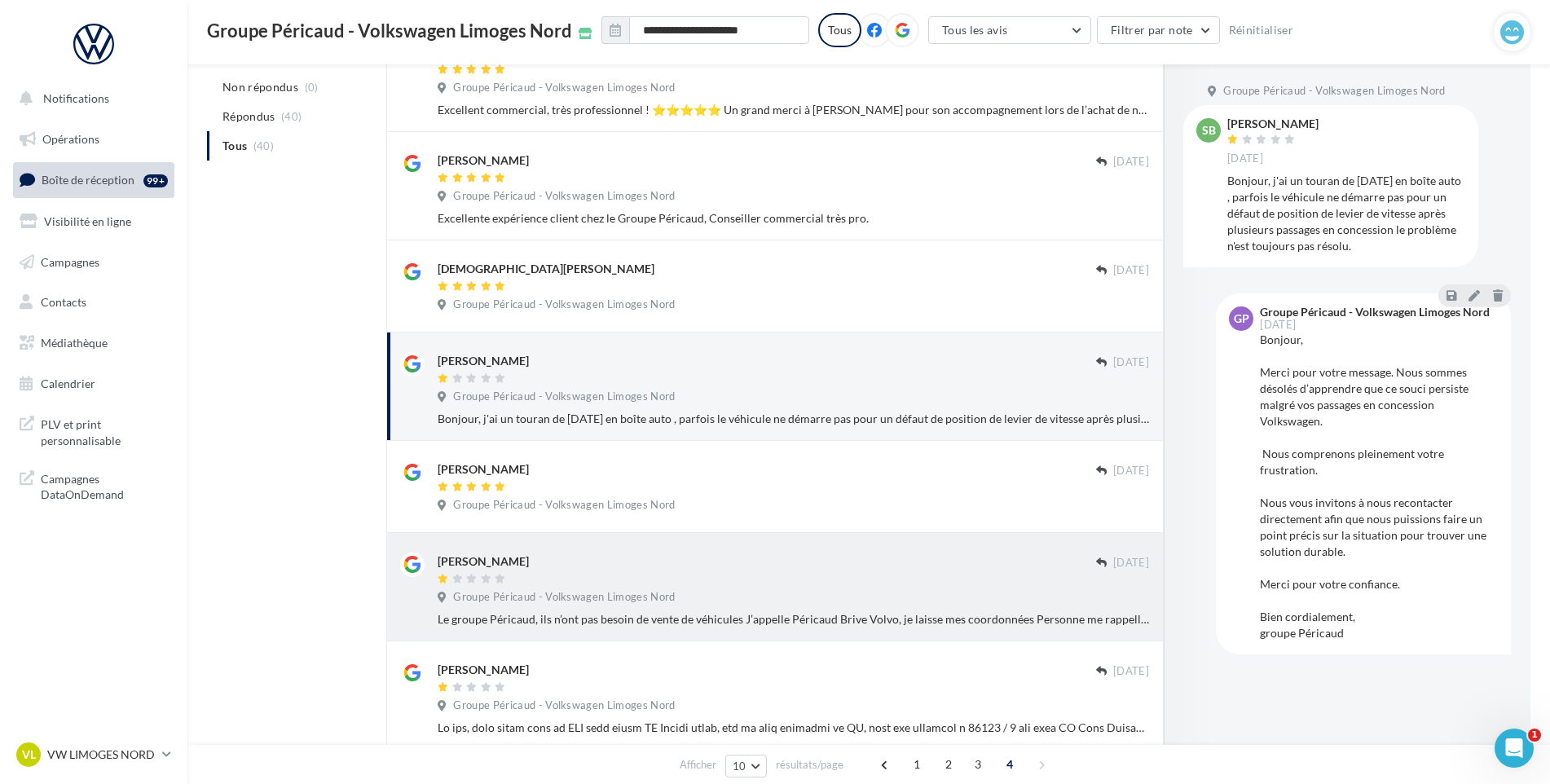
click at [536, 625] on div "Le groupe Péricaud, ils n’ont pas besoin de vente de véhicules J’appelle Périca…" at bounding box center [793, 620] width 711 height 17
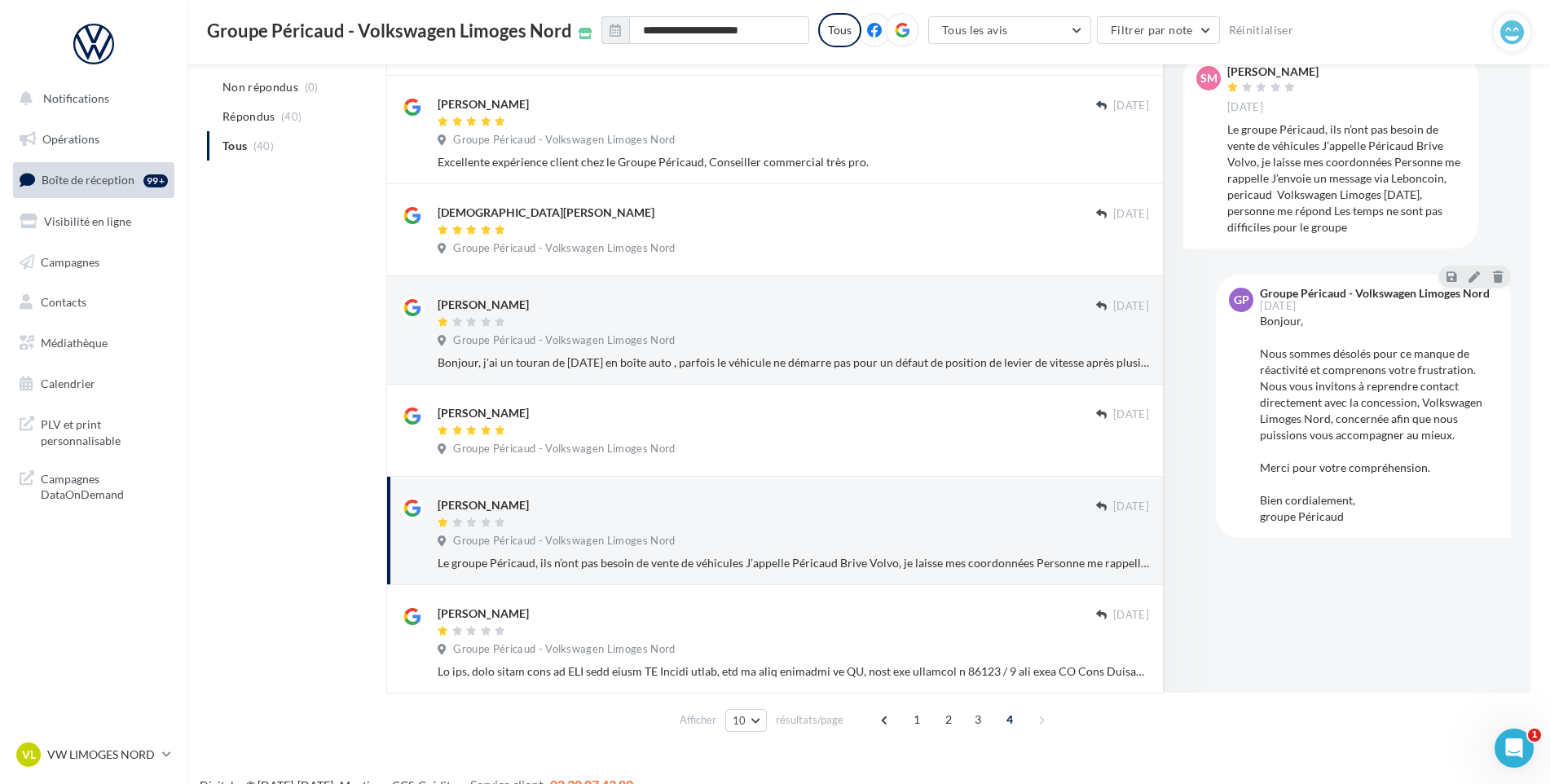
scroll to position [639, 0]
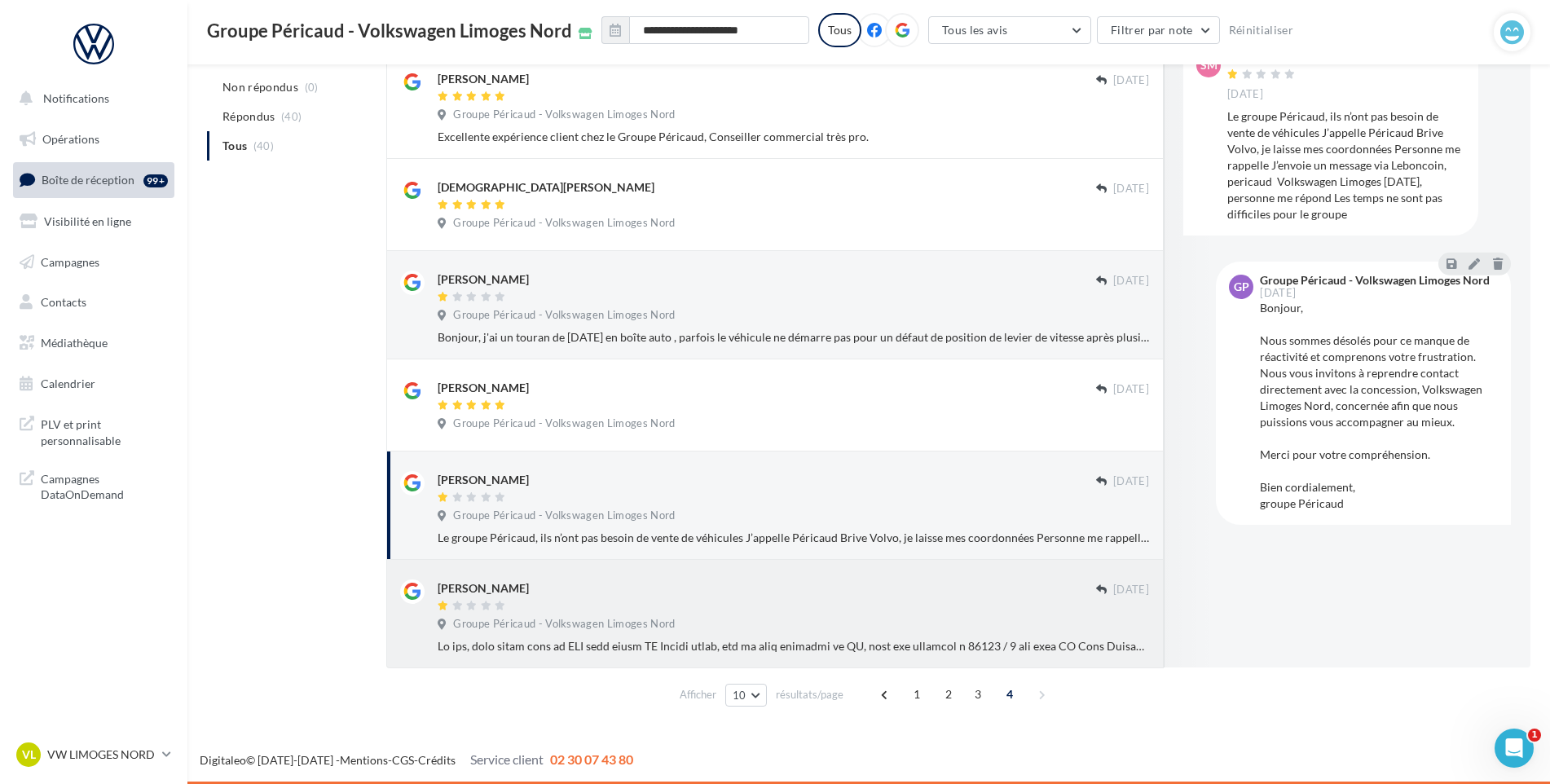
click at [665, 656] on div "[PERSON_NAME] [DATE] Groupe Péricaud - Volkswagen Limoges Nord" at bounding box center [775, 614] width 777 height 108
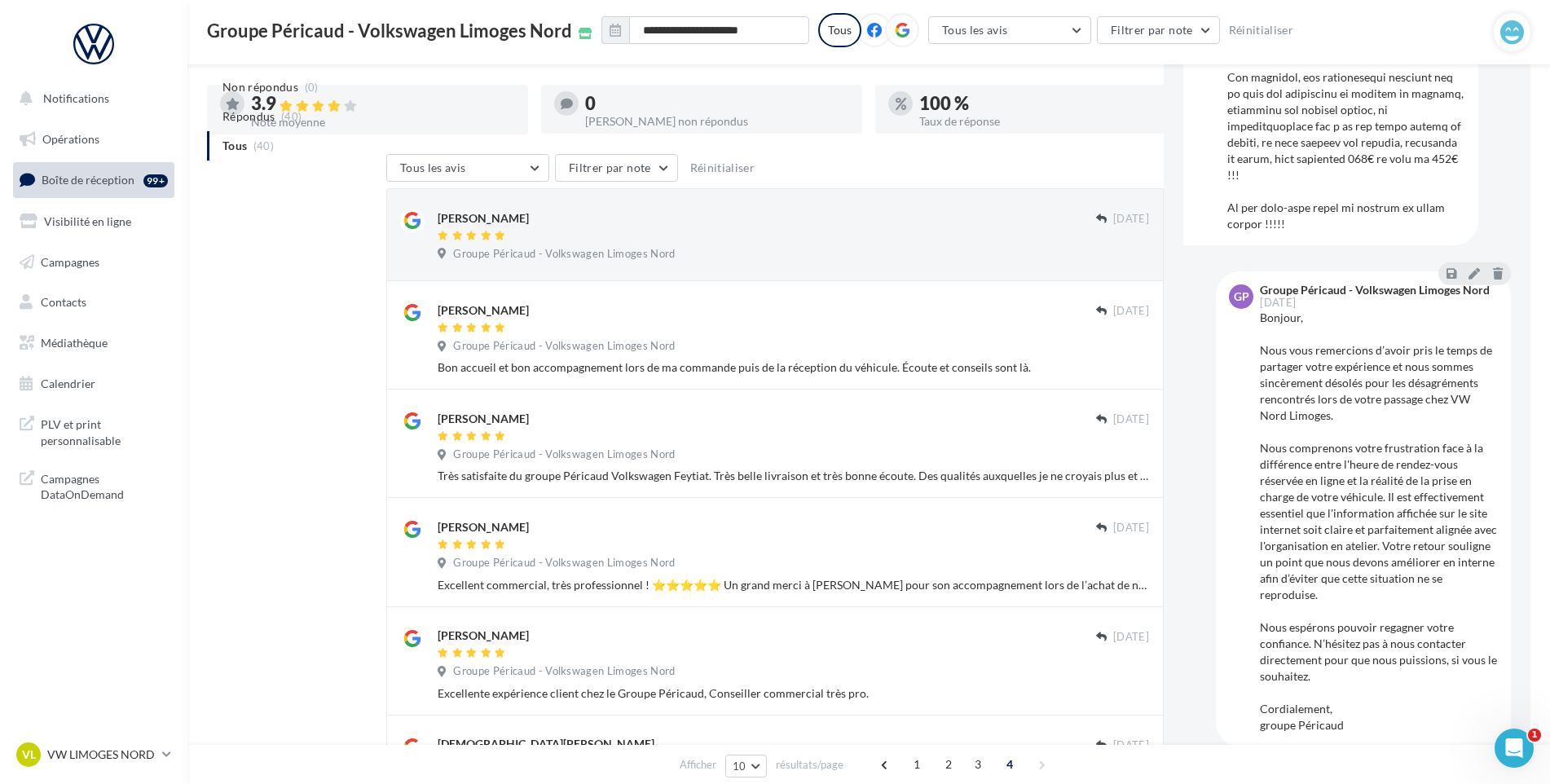
scroll to position [0, 0]
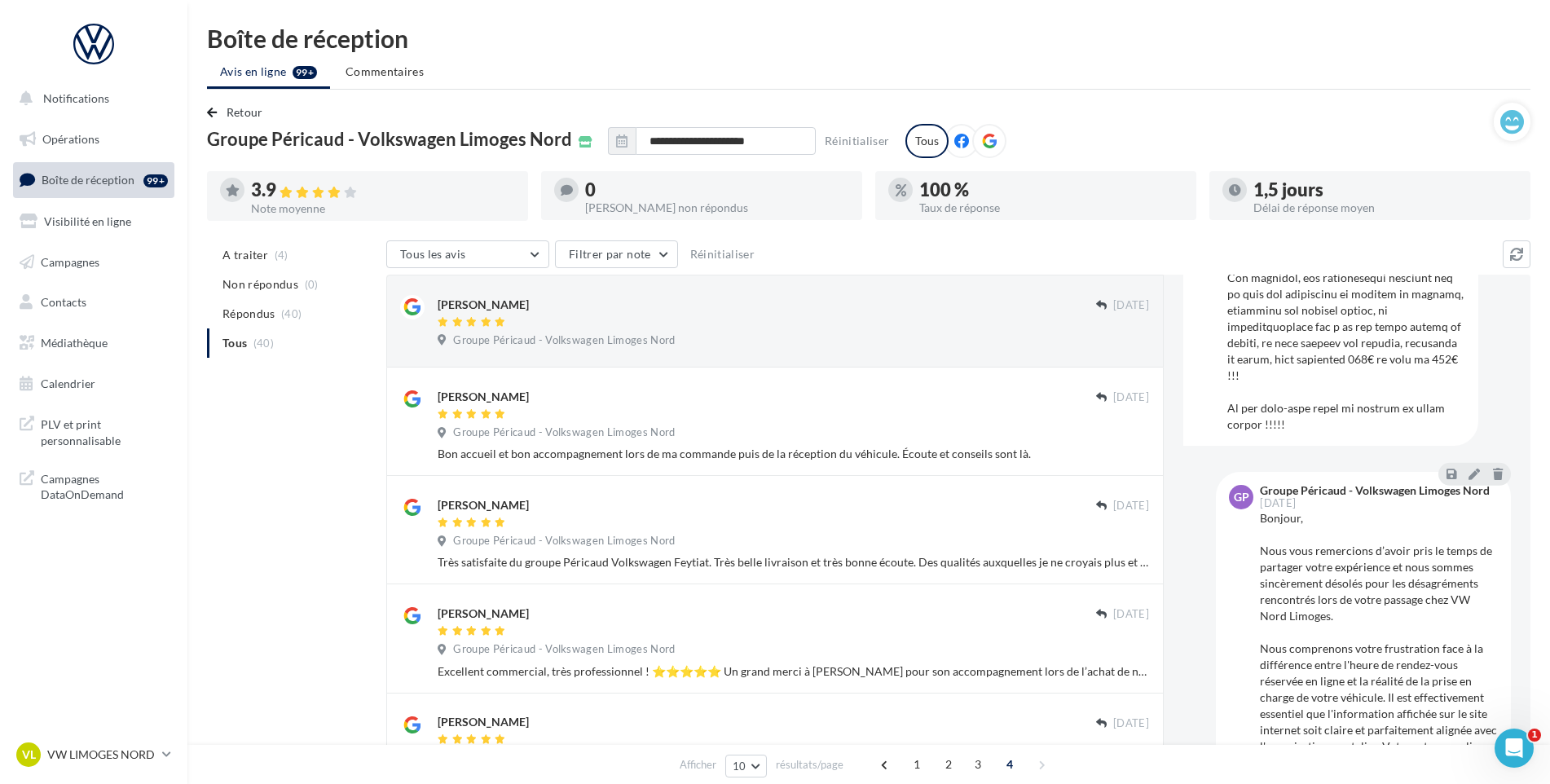
click at [920, 136] on div "Tous" at bounding box center [927, 140] width 43 height 34
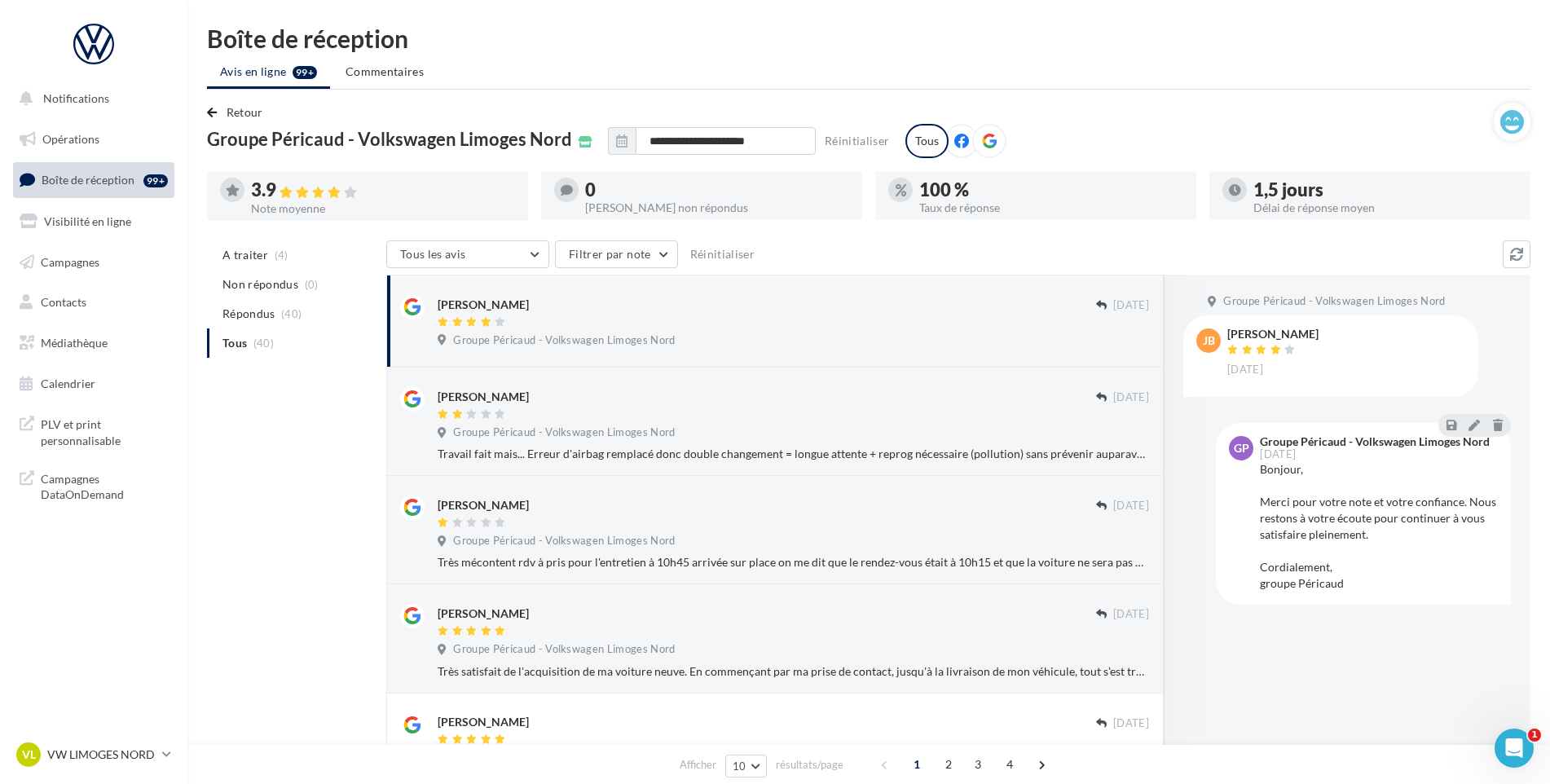
click at [86, 188] on link "Boîte de réception 99+" at bounding box center [94, 179] width 168 height 35
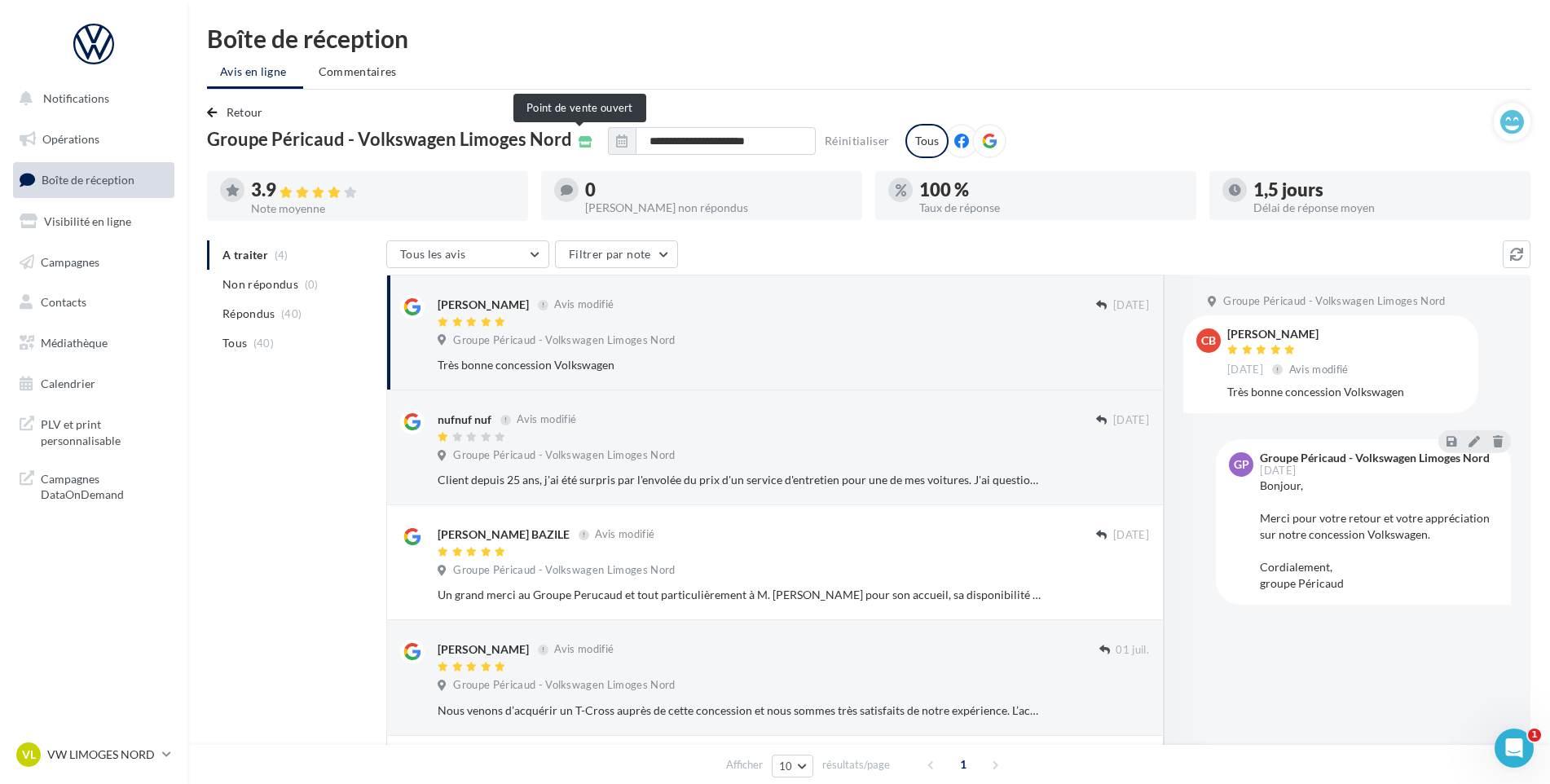
click at [578, 140] on icon at bounding box center [585, 142] width 14 height 12
click at [341, 72] on span "Commentaires" at bounding box center [358, 72] width 78 height 17
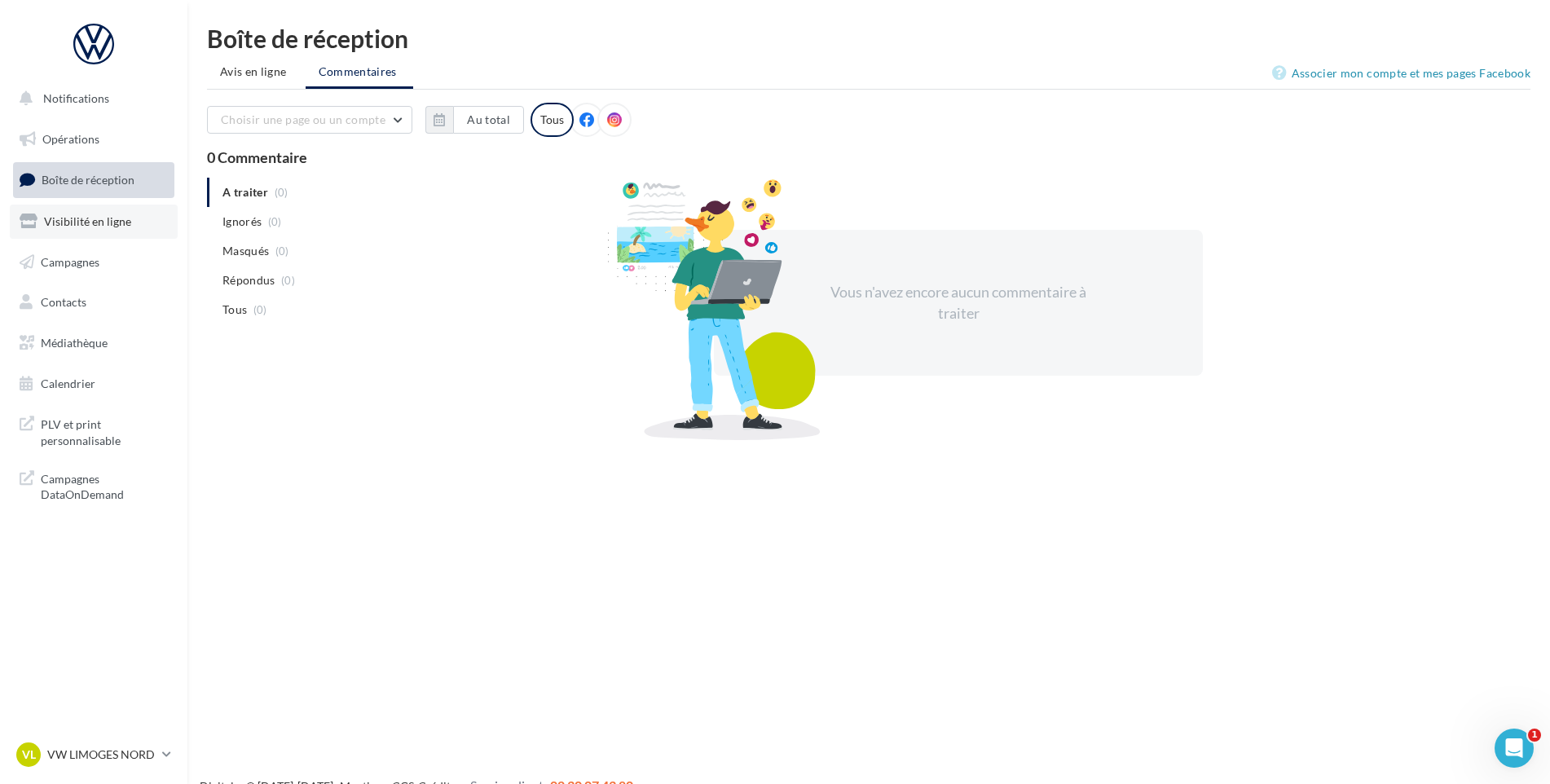
click at [96, 223] on span "Visibilité en ligne" at bounding box center [87, 221] width 87 height 14
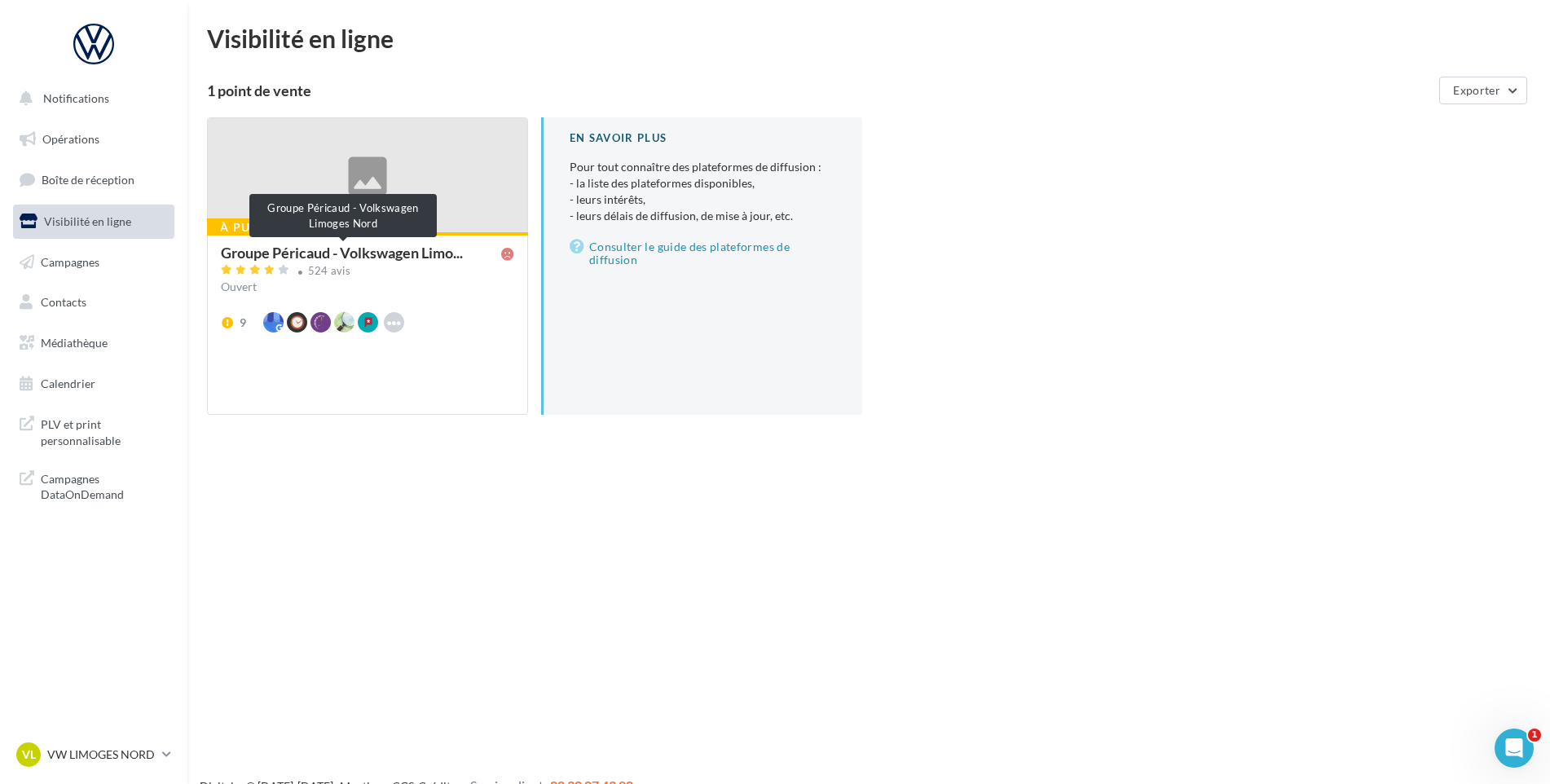
click at [383, 252] on span "Groupe Péricaud - Volkswagen Limo..." at bounding box center [341, 252] width 242 height 15
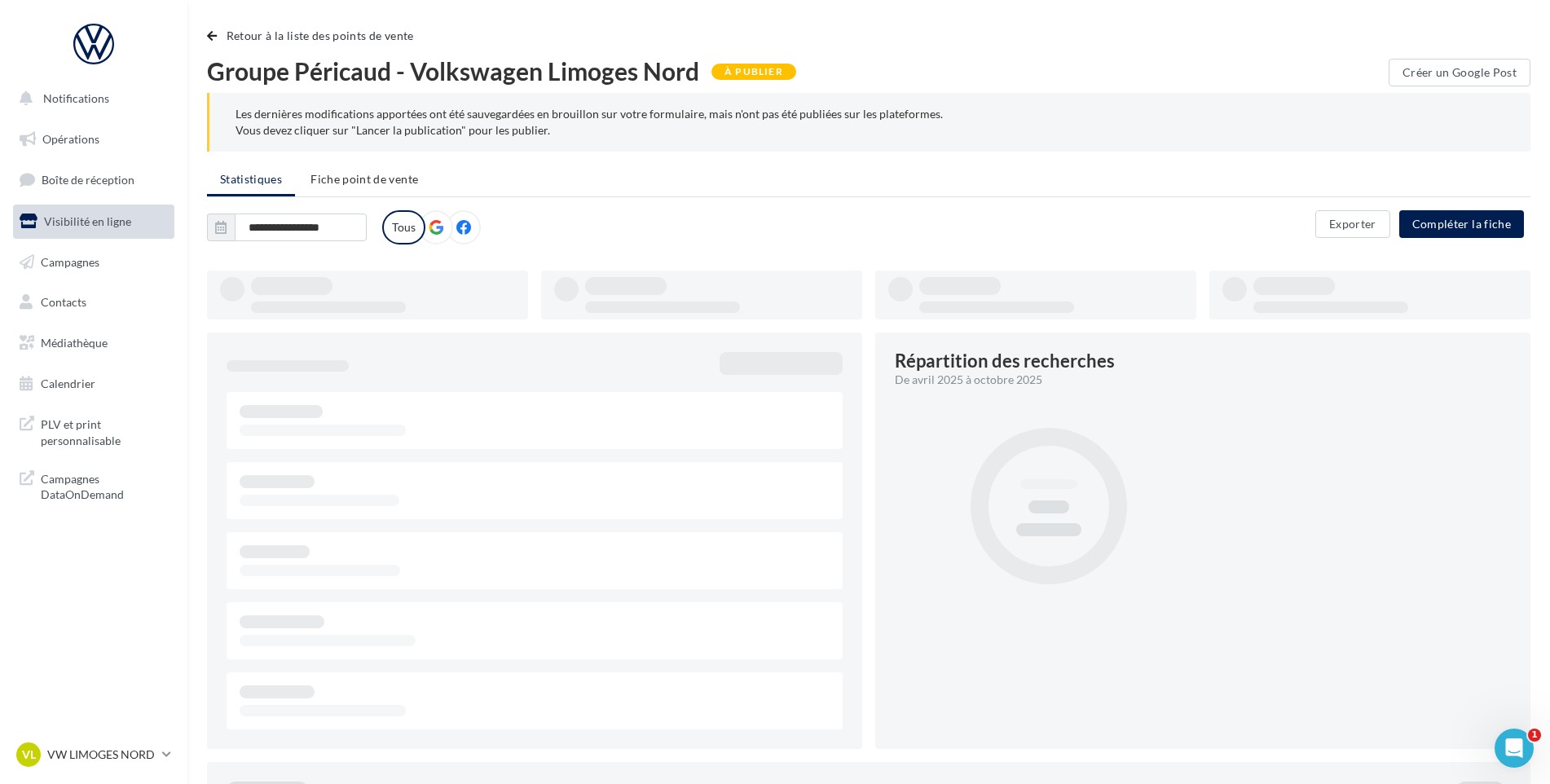
type input "**********"
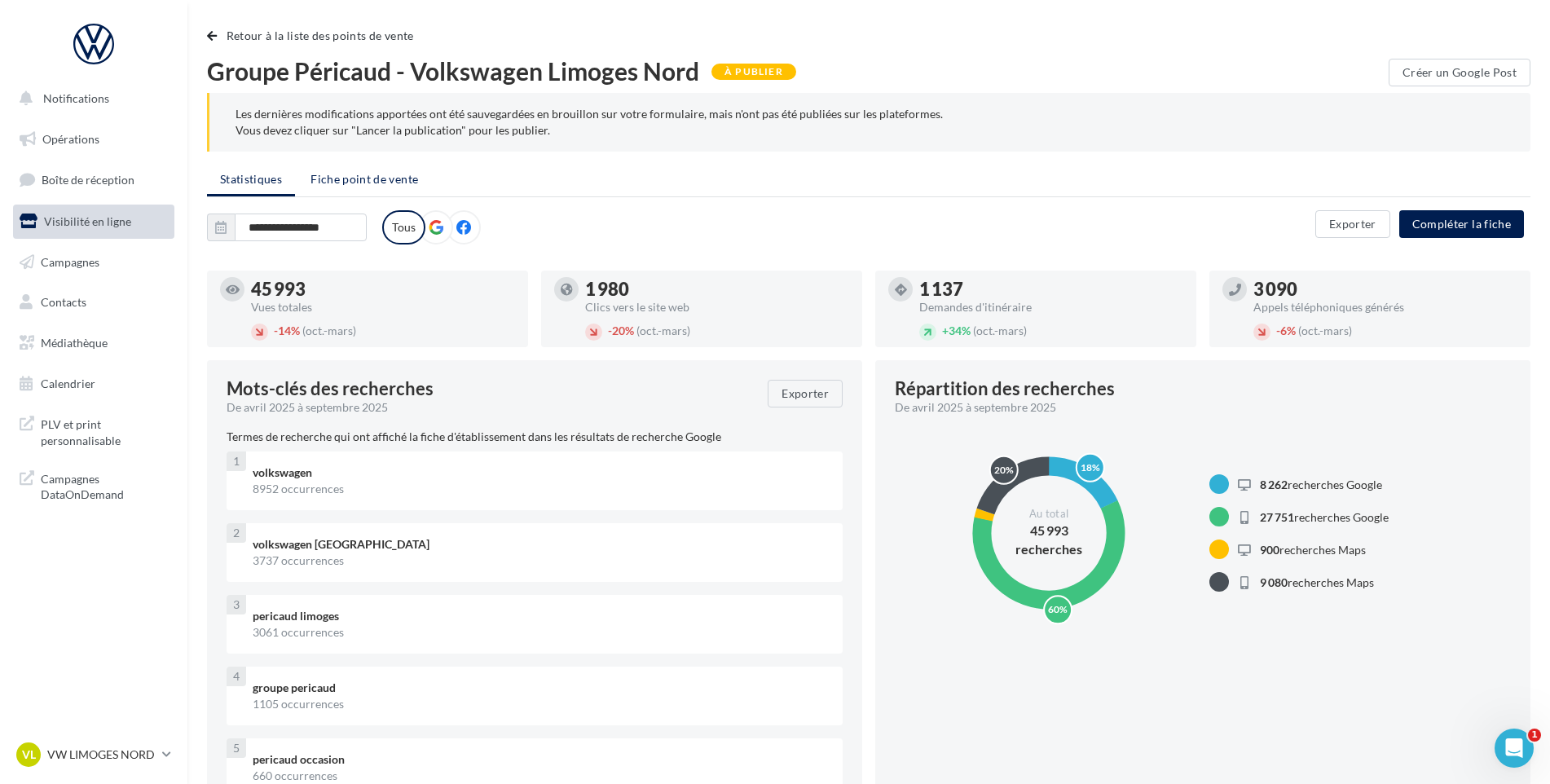
click at [347, 181] on span "Fiche point de vente" at bounding box center [364, 179] width 107 height 14
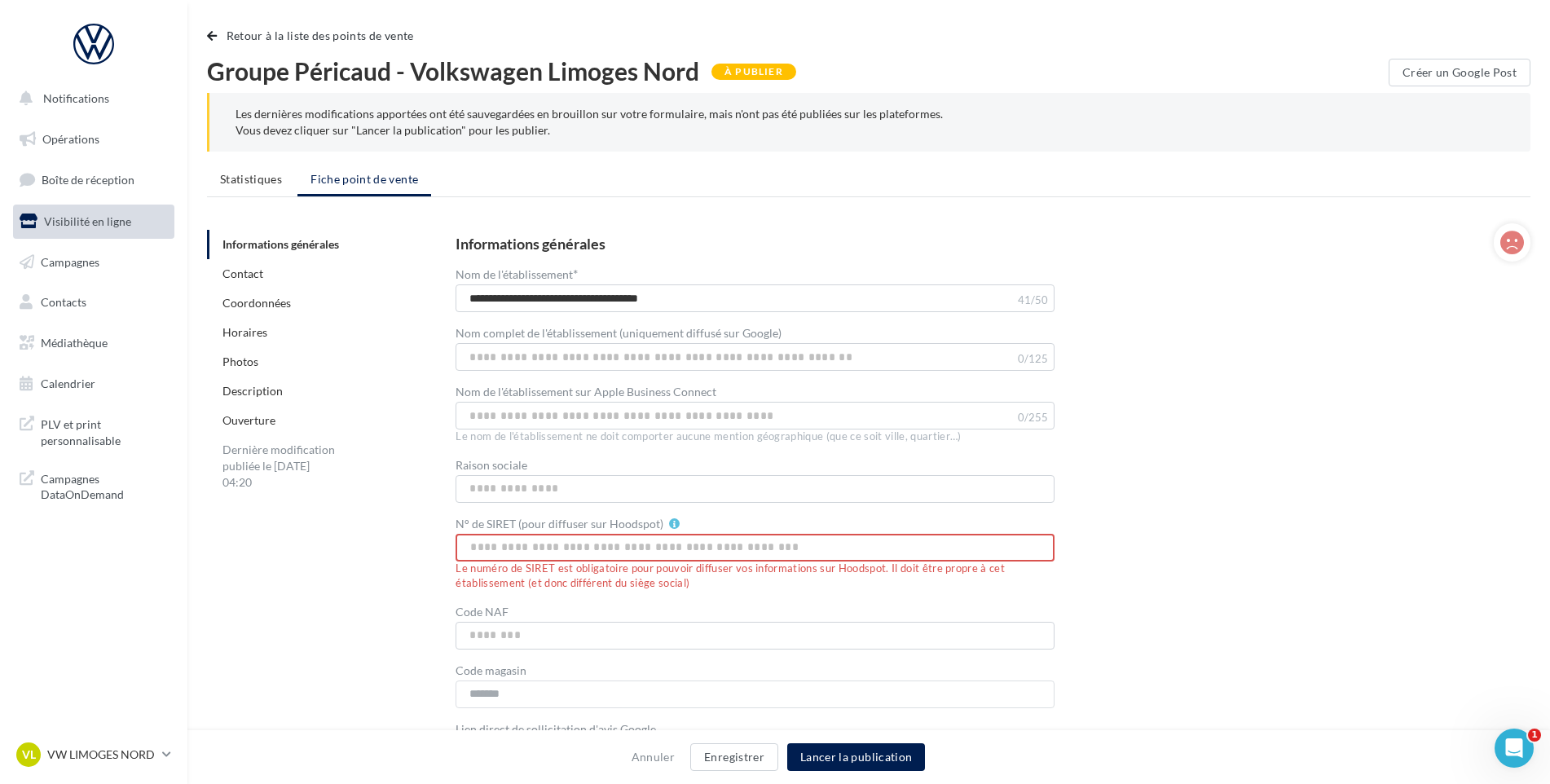
scroll to position [81, 0]
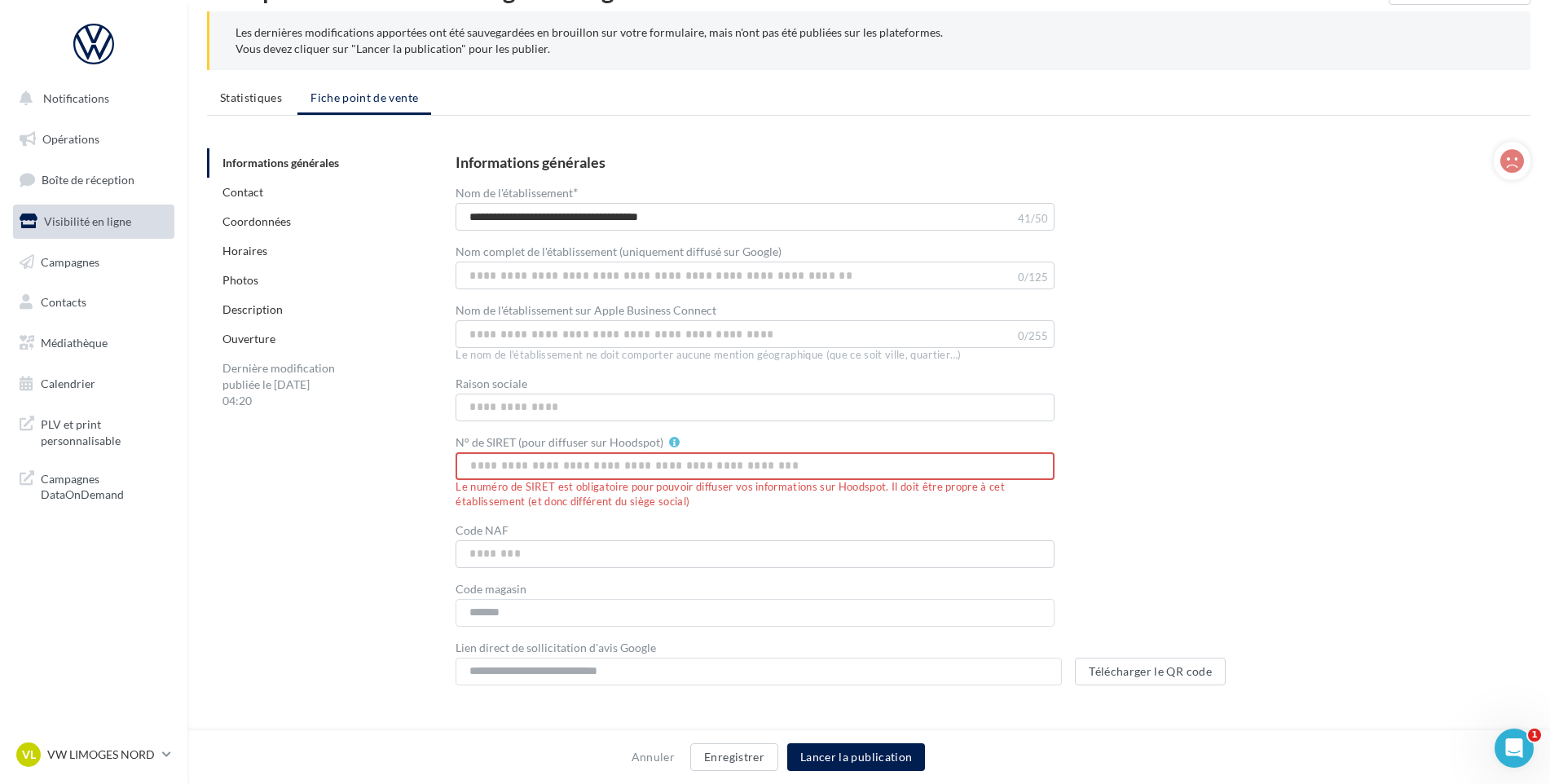
click at [267, 254] on div "Horaires" at bounding box center [329, 250] width 244 height 29
click at [255, 251] on link "Horaires" at bounding box center [245, 250] width 45 height 14
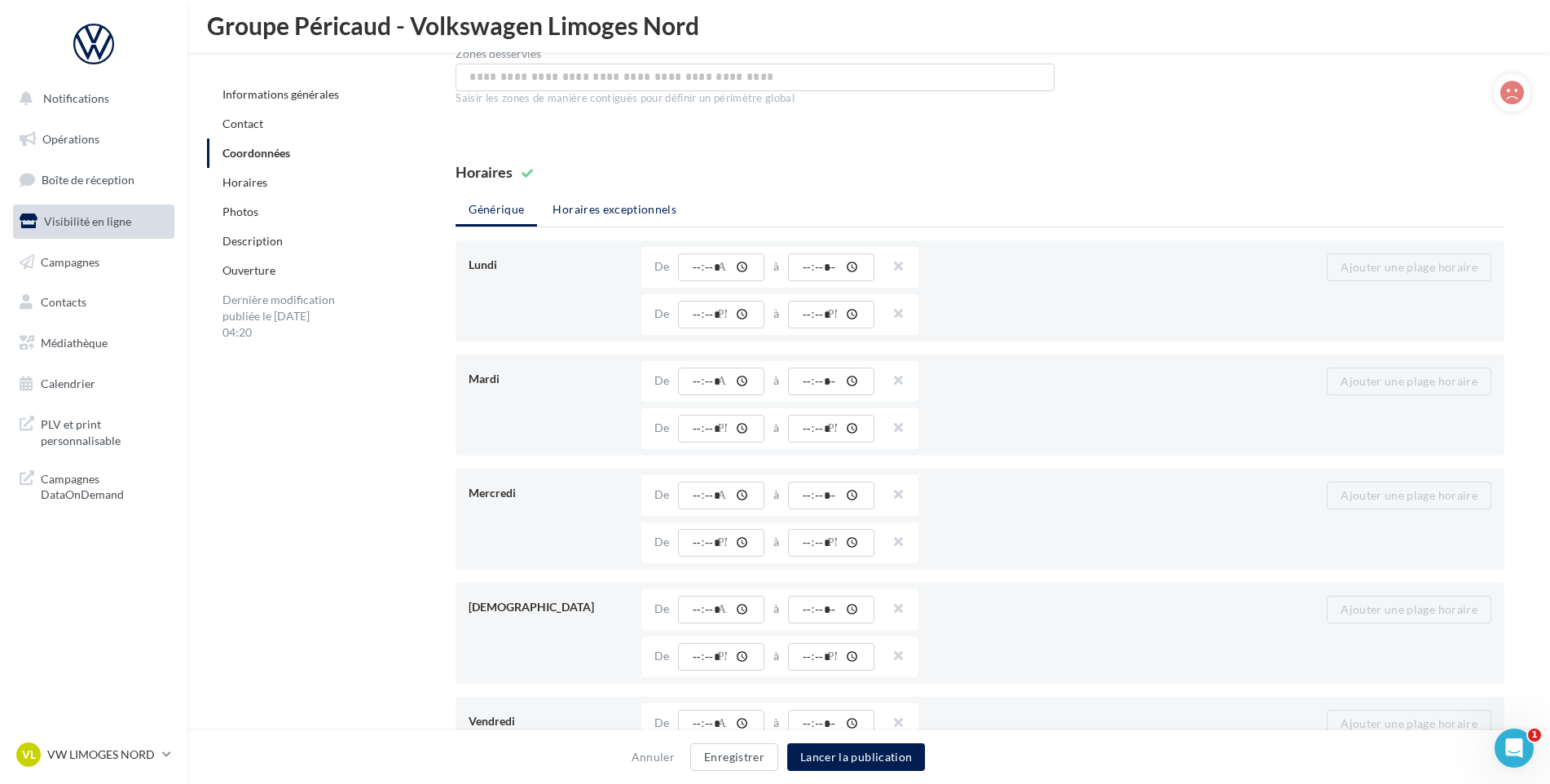
click at [616, 199] on li "Horaires exceptionnels" at bounding box center [614, 208] width 150 height 29
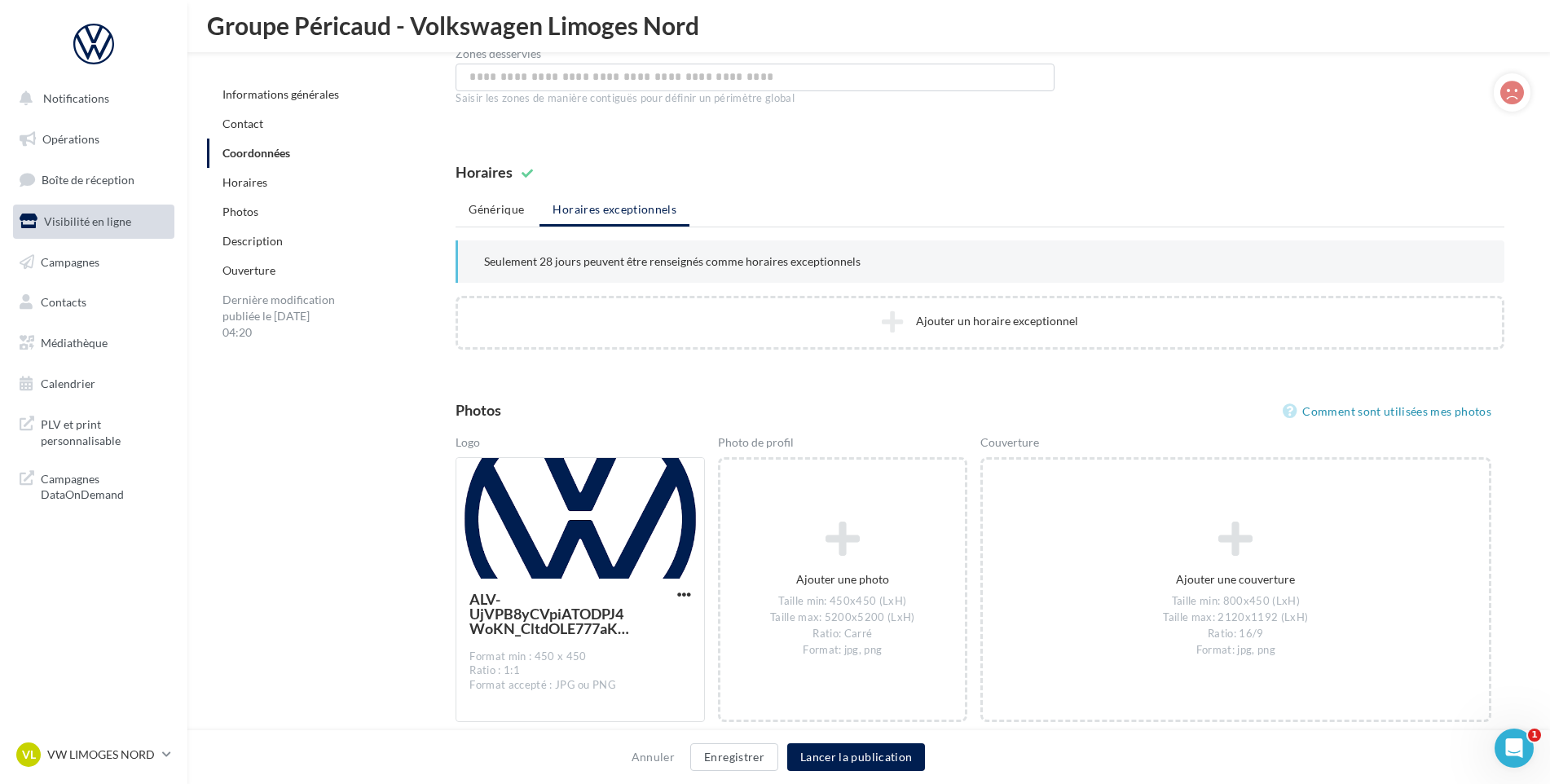
click at [258, 185] on link "Horaires" at bounding box center [245, 182] width 45 height 14
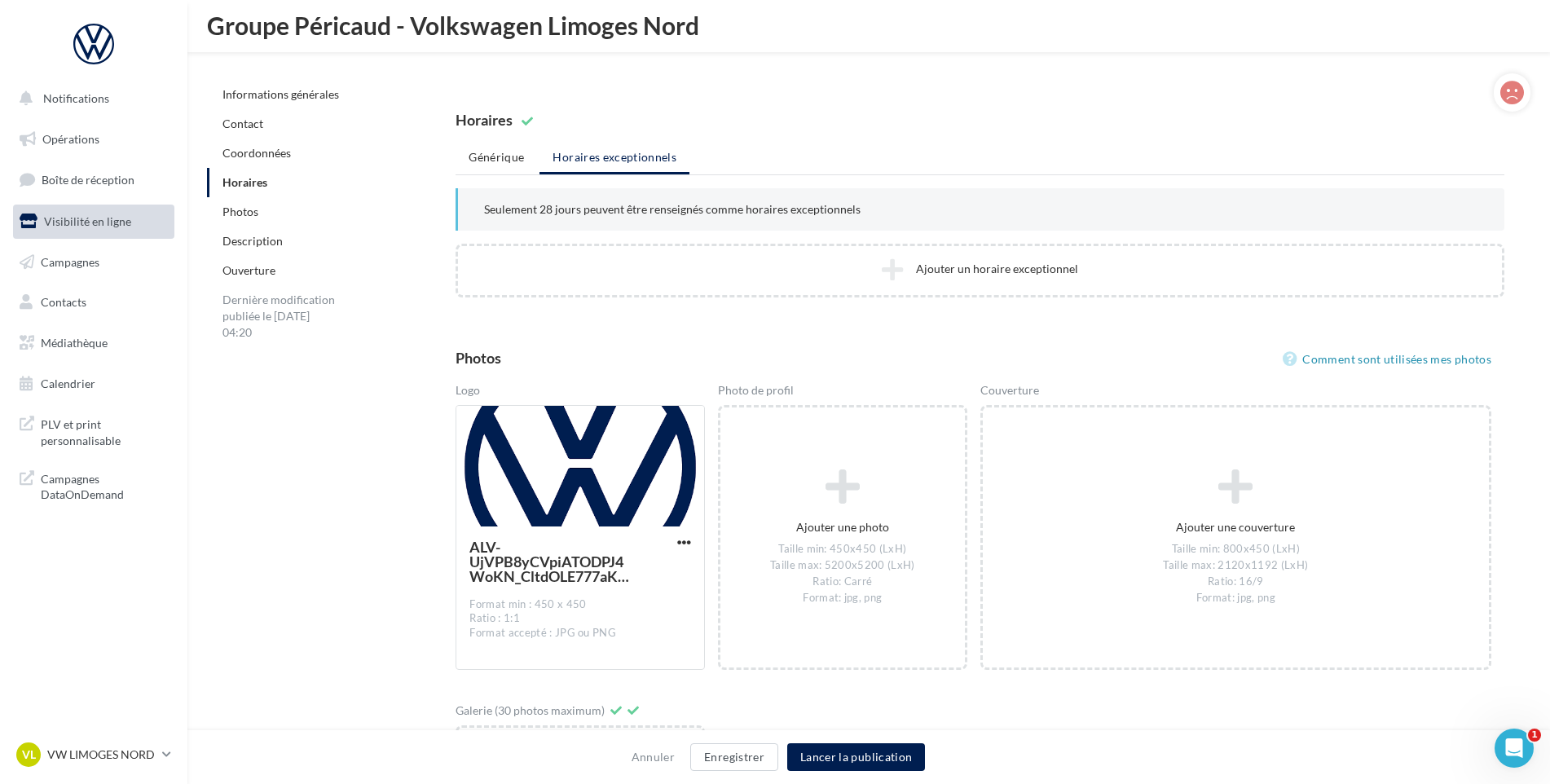
click at [248, 214] on link "Photos" at bounding box center [240, 211] width 36 height 14
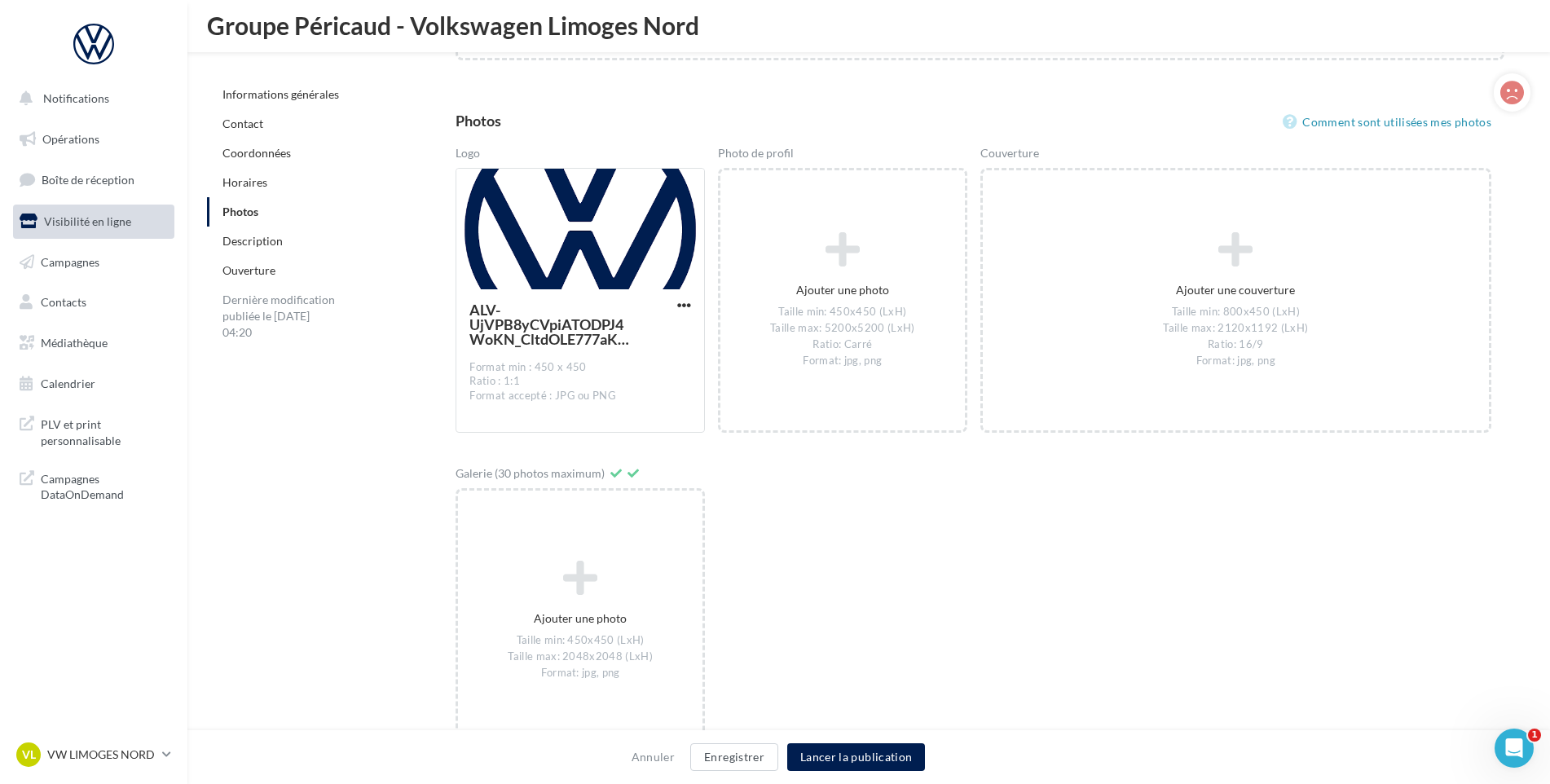
click at [257, 238] on link "Description" at bounding box center [253, 241] width 61 height 14
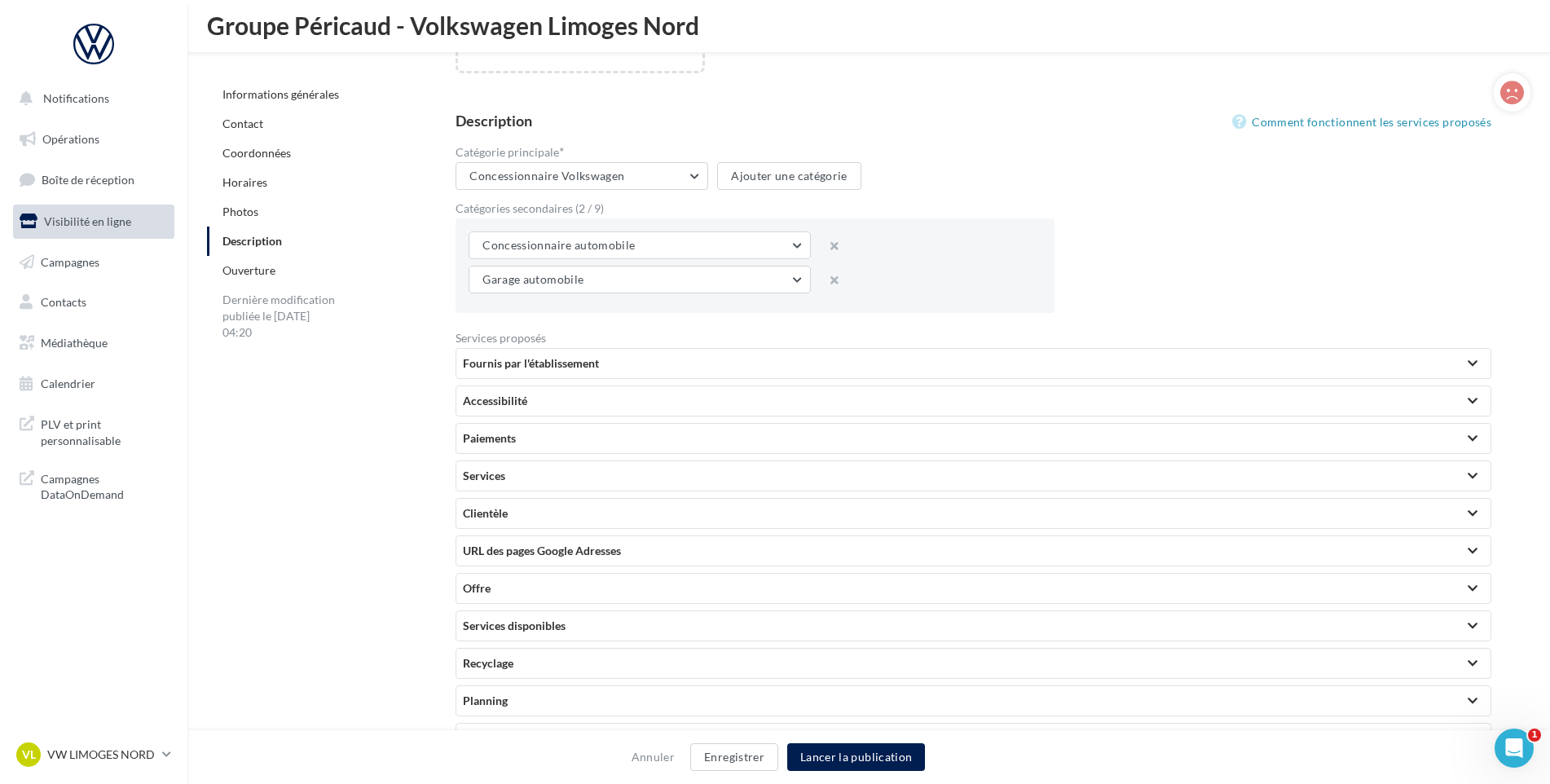
click at [259, 275] on link "Ouverture" at bounding box center [249, 270] width 53 height 14
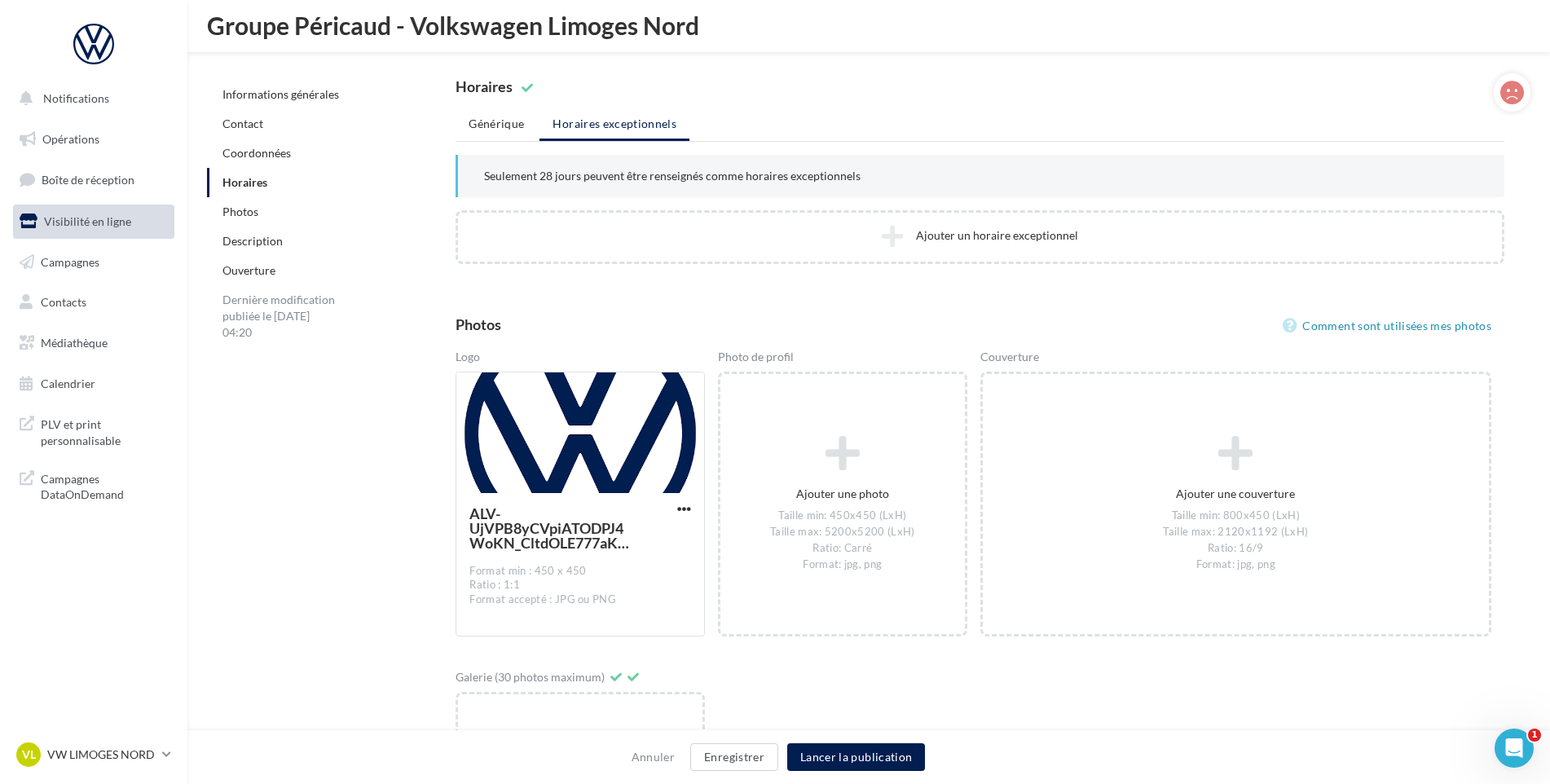
scroll to position [1478, 0]
